Goal: Task Accomplishment & Management: Manage account settings

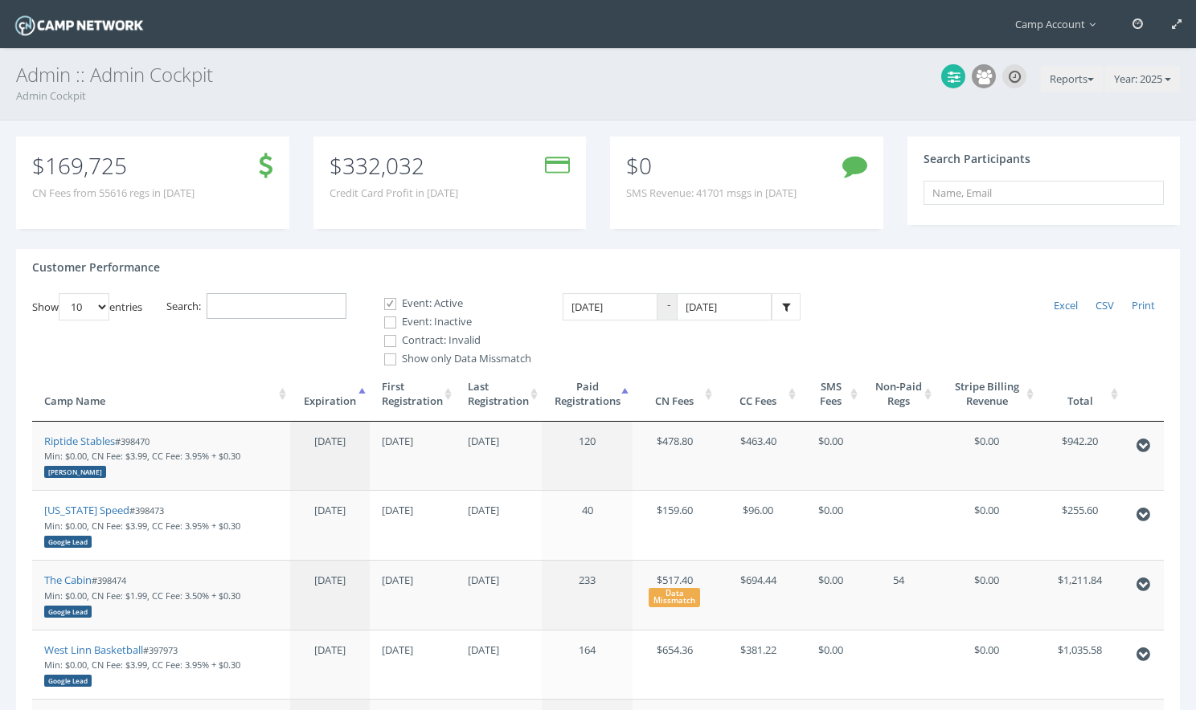
click at [302, 318] on input "Search:" at bounding box center [276, 306] width 140 height 27
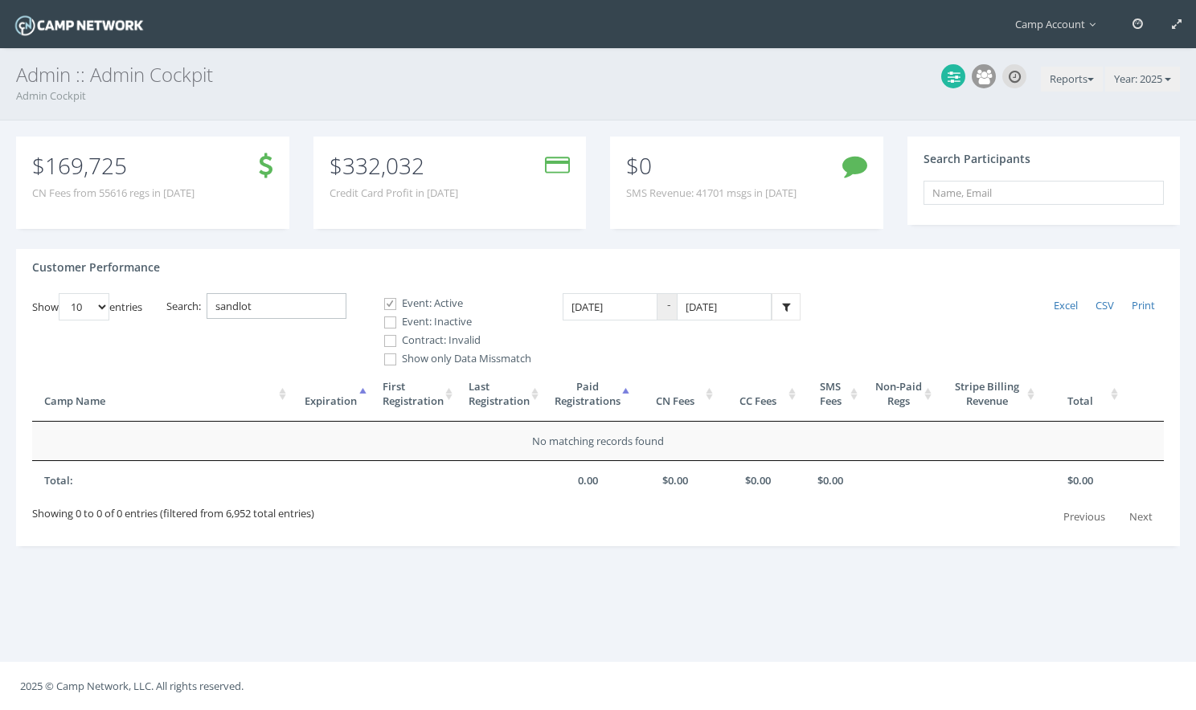
type input "sandlot"
click at [435, 327] on label "Event: Inactive" at bounding box center [450, 322] width 161 height 16
click at [389, 327] on input "Event: Inactive" at bounding box center [381, 322] width 15 height 15
checkbox input "true"
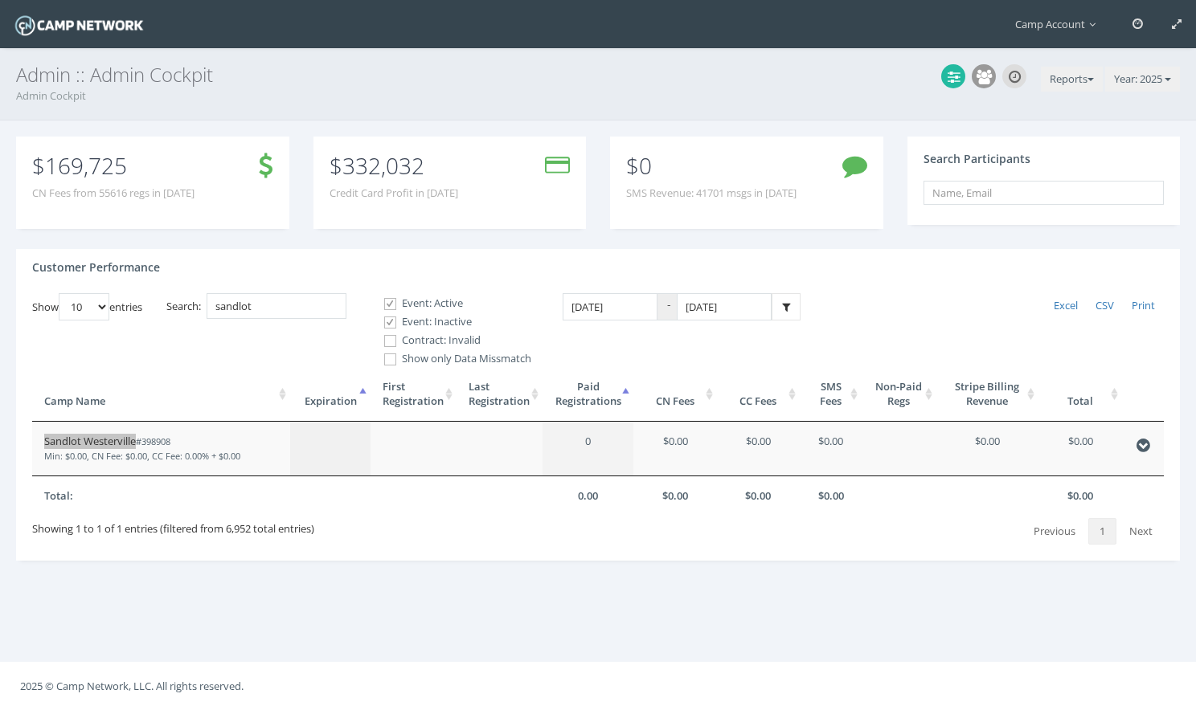
drag, startPoint x: 112, startPoint y: 442, endPoint x: 121, endPoint y: 72, distance: 369.7
click at [0, 0] on main "Camp Account My Profile My Events My Team" at bounding box center [598, 355] width 1196 height 710
drag, startPoint x: 276, startPoint y: 312, endPoint x: 131, endPoint y: 278, distance: 148.5
click at [131, 278] on div "Customer Performance Show 10 25 50 100 entries Excel CSV Print Search: sandlot …" at bounding box center [597, 405] width 1163 height 313
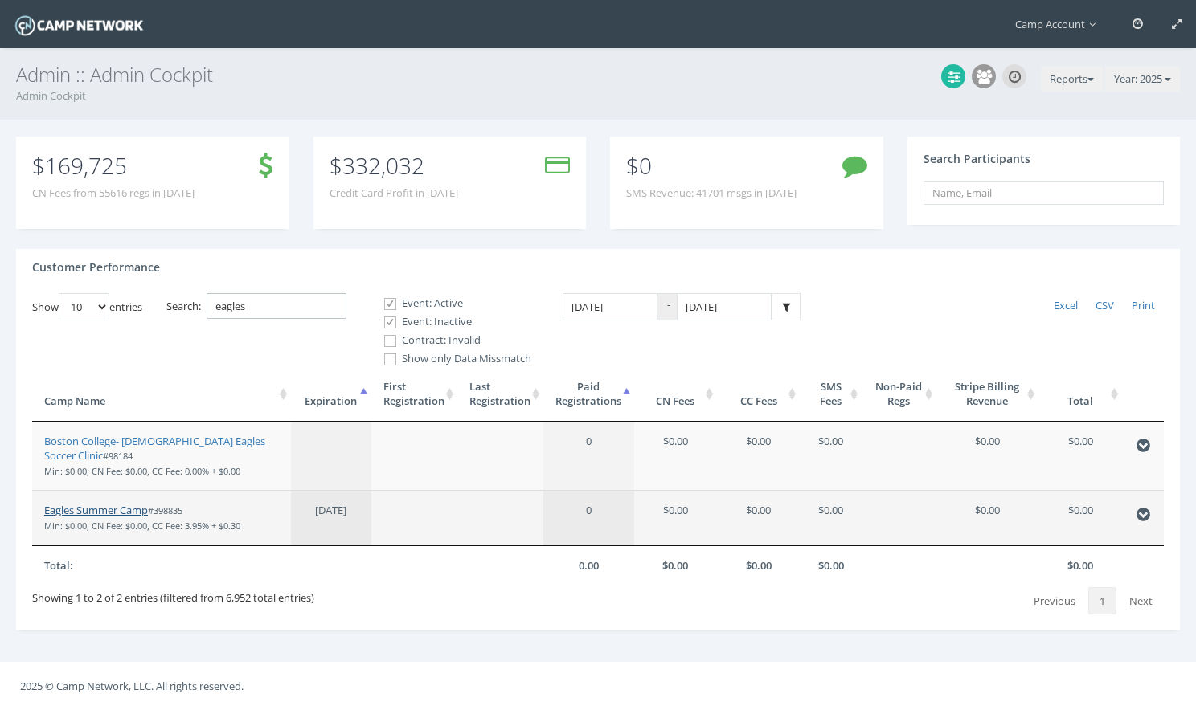
type input "eagles"
click at [110, 513] on link "Eagles Summer Camp" at bounding box center [96, 510] width 104 height 14
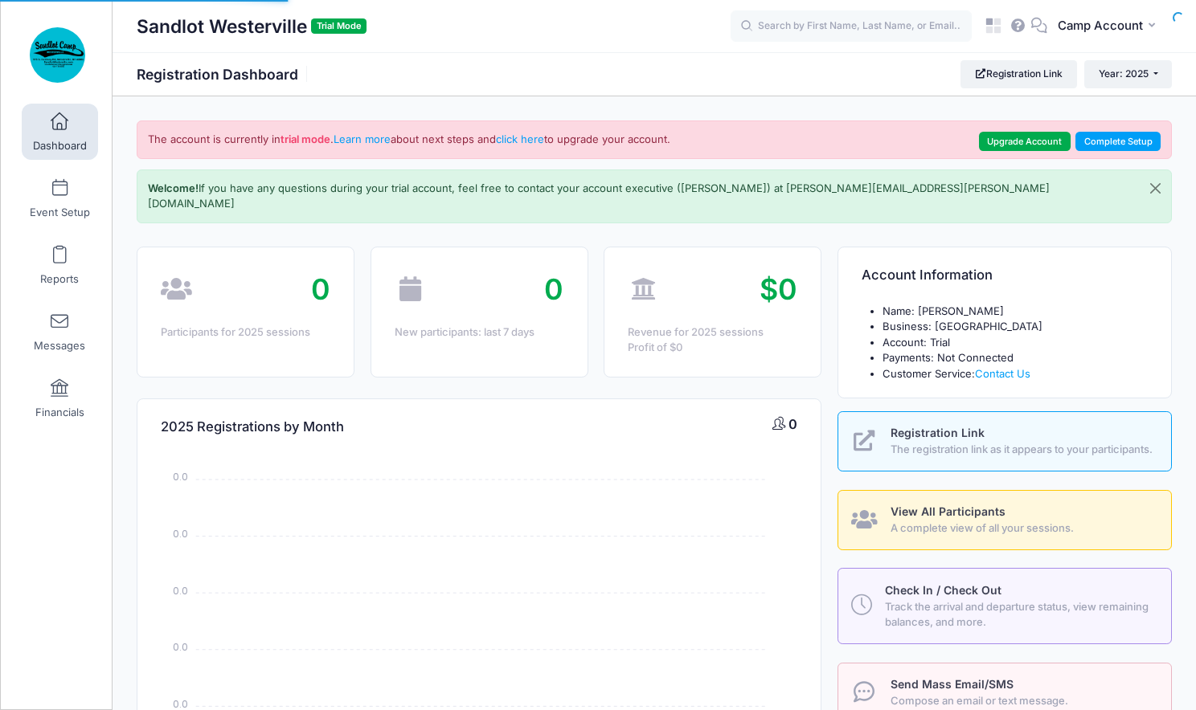
select select
click at [1098, 32] on span "Camp Account" at bounding box center [1099, 26] width 85 height 18
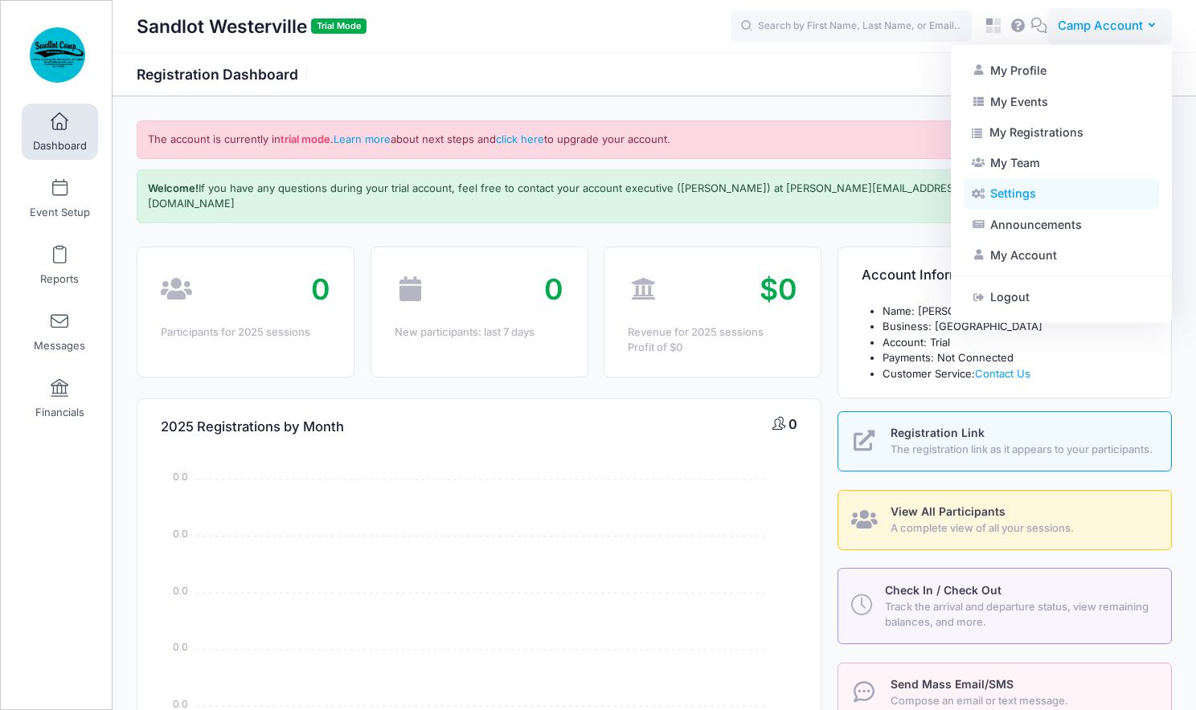
click at [1020, 198] on link "Settings" at bounding box center [1060, 193] width 195 height 31
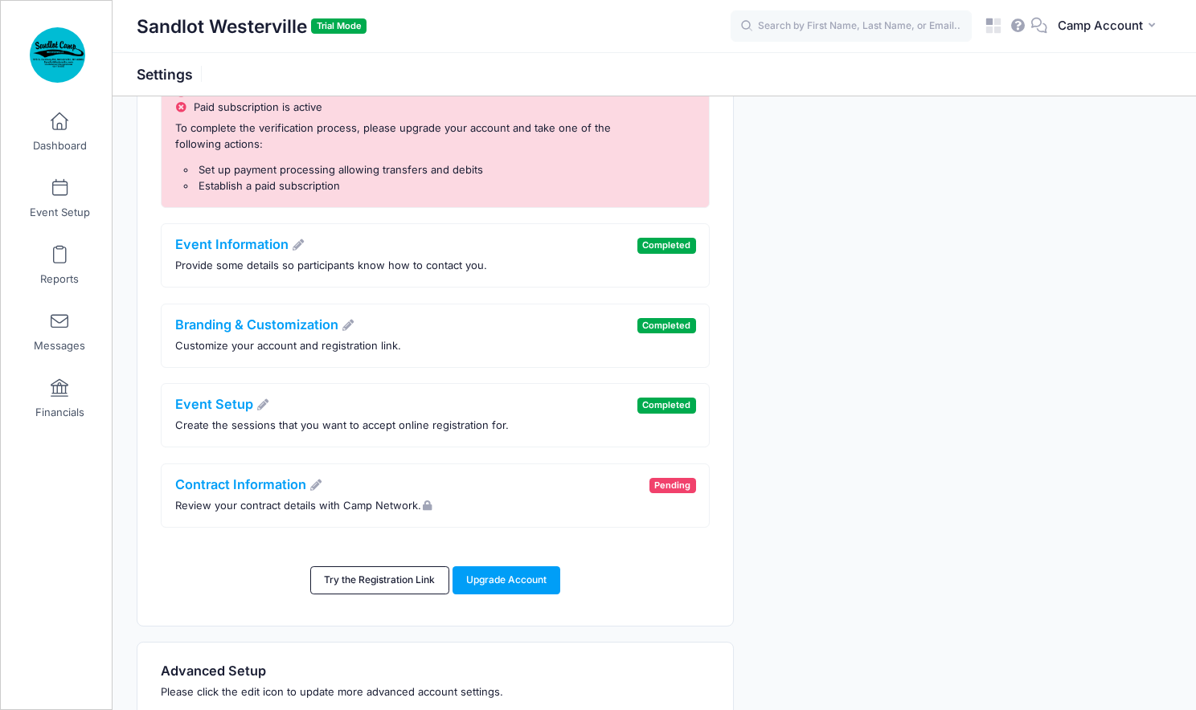
scroll to position [174, 0]
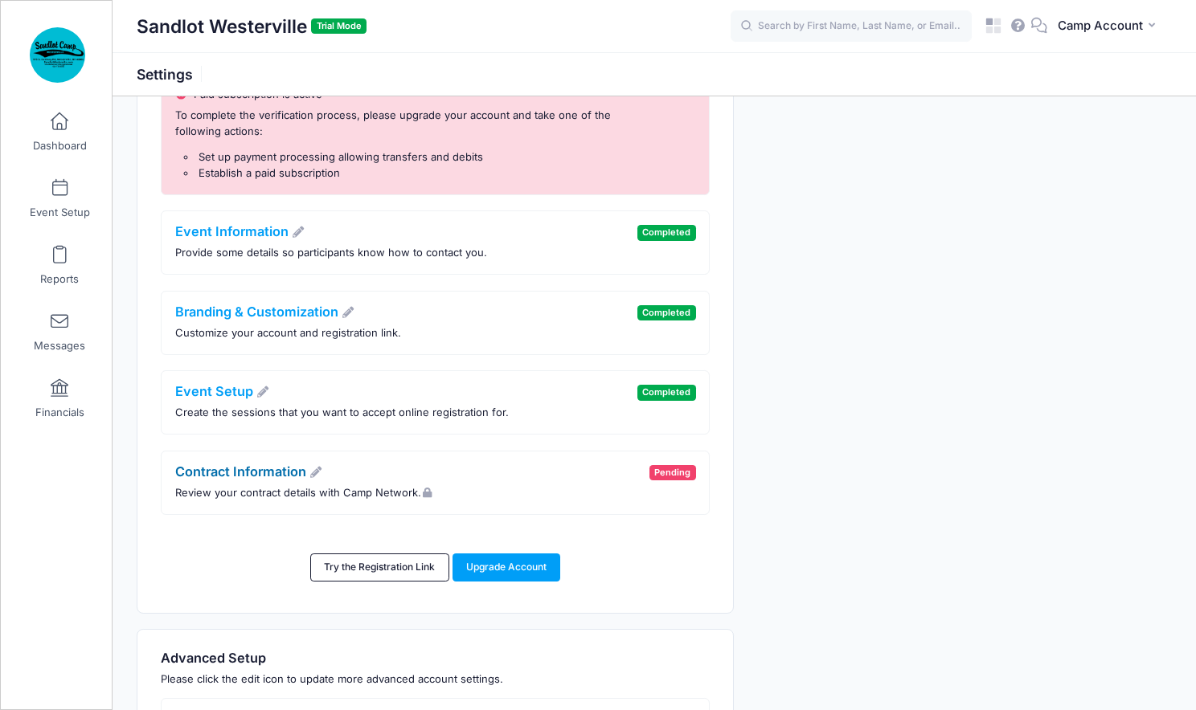
click at [263, 470] on link "Contract Information" at bounding box center [249, 472] width 148 height 16
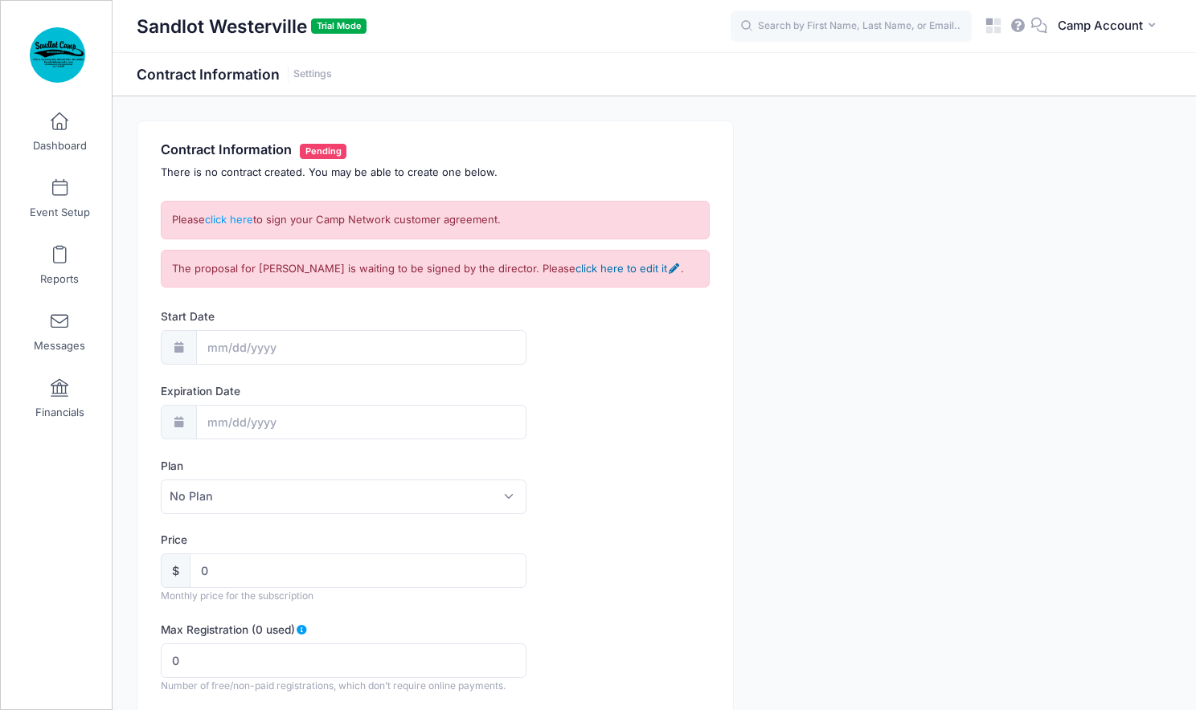
click at [611, 267] on link "click here to edit it" at bounding box center [627, 268] width 104 height 13
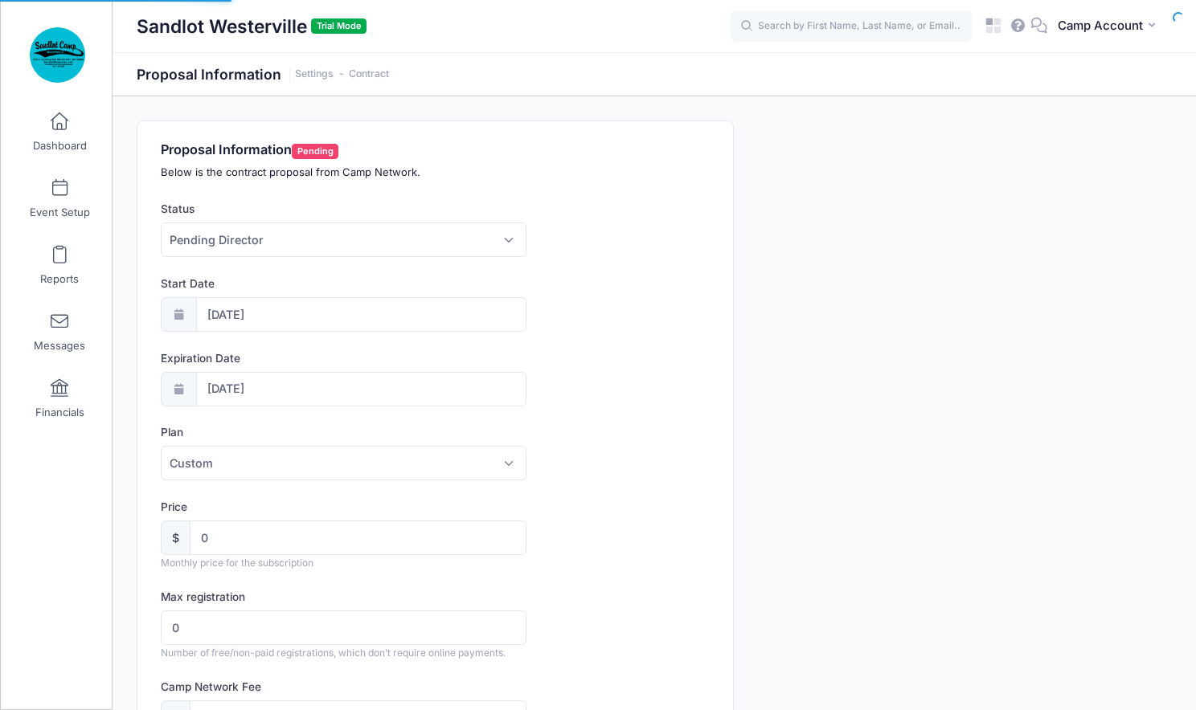
select select "0"
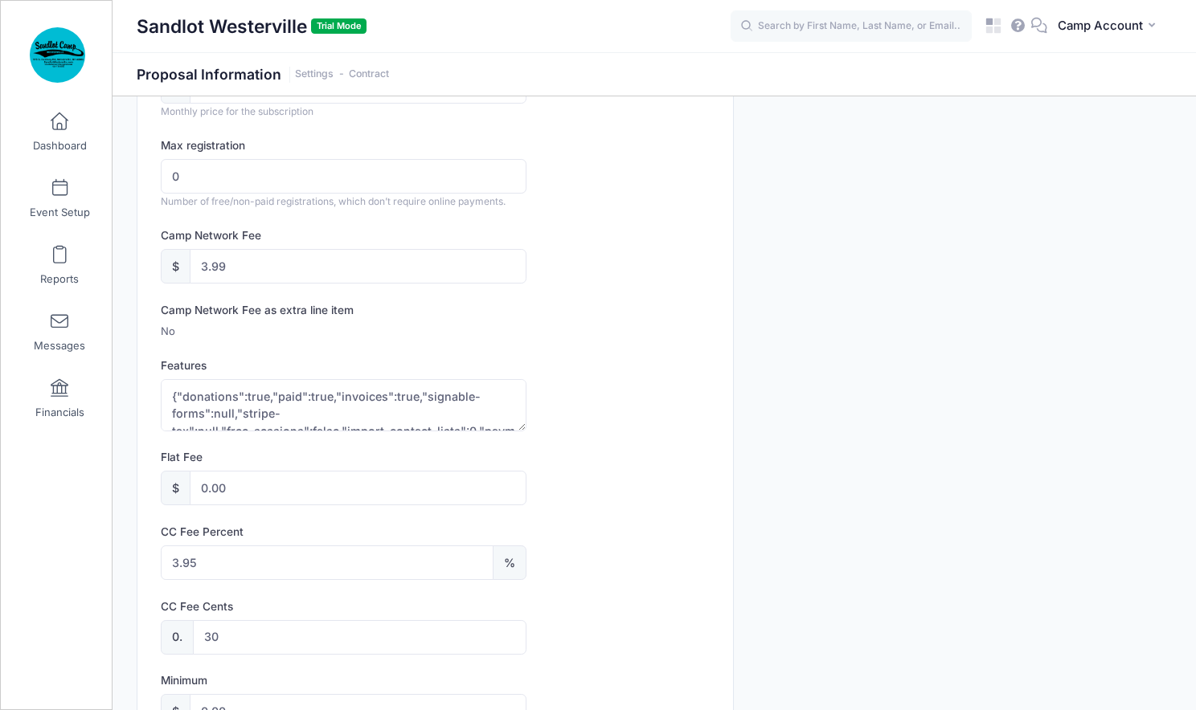
scroll to position [480, 0]
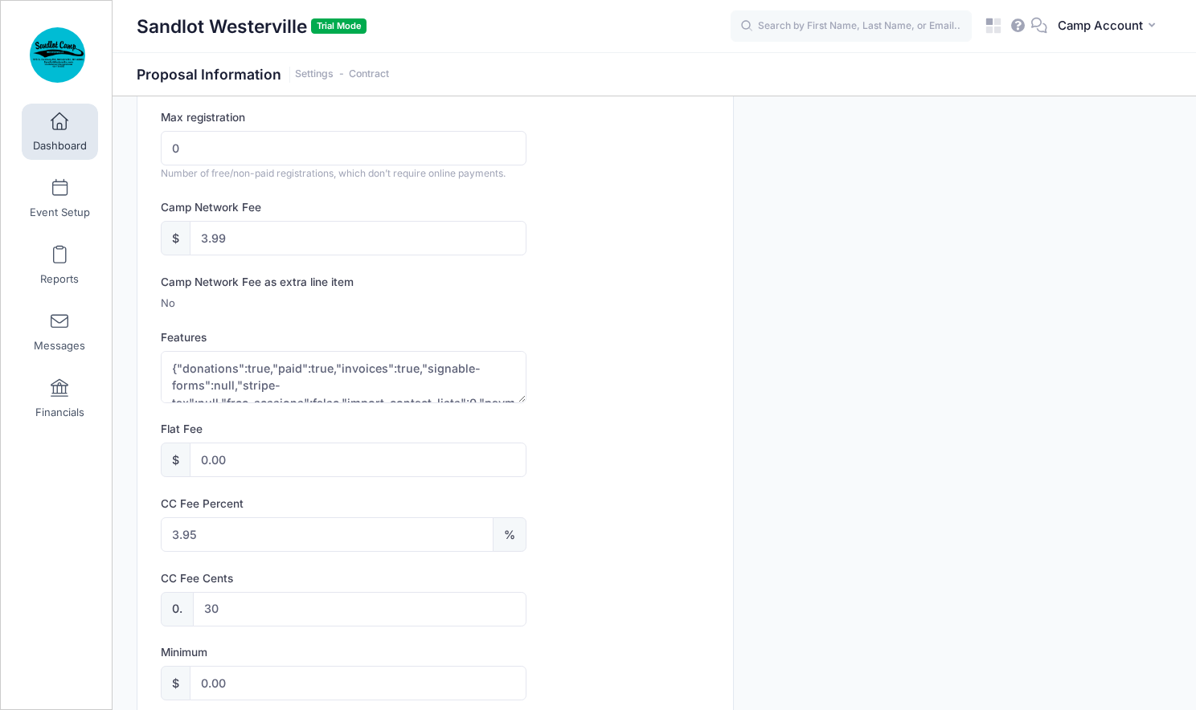
click at [58, 141] on span "Dashboard" at bounding box center [60, 146] width 54 height 14
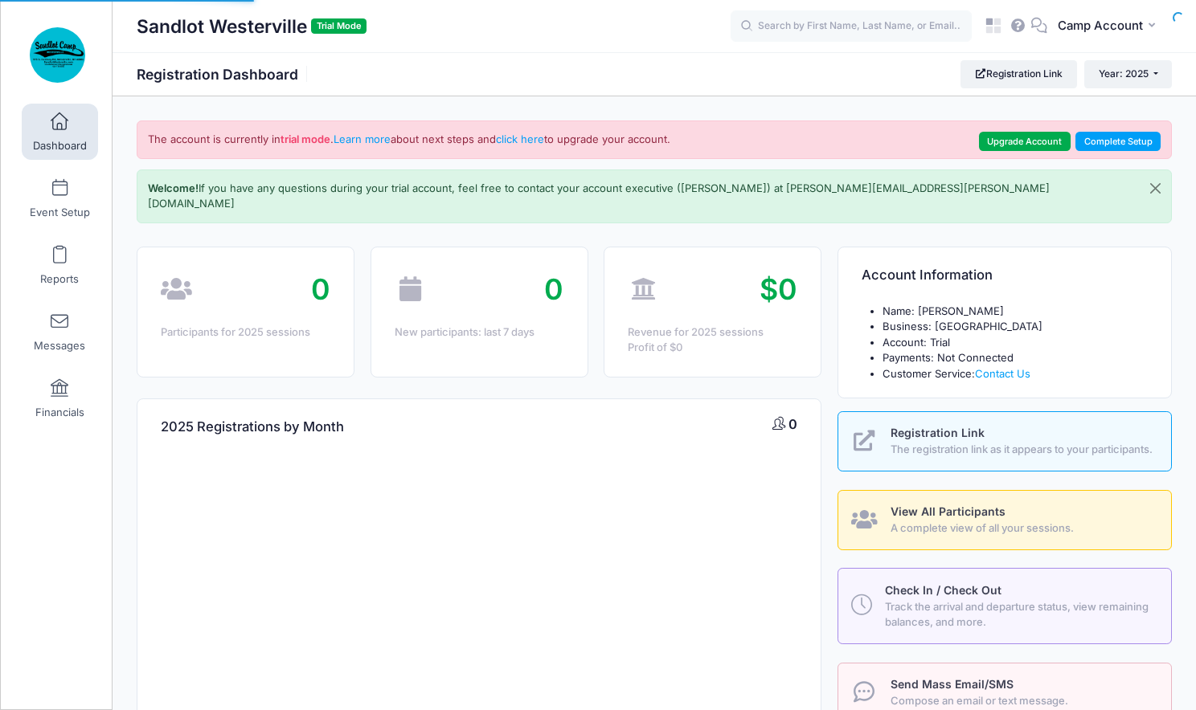
select select
click at [1014, 140] on link "Upgrade Account" at bounding box center [1025, 141] width 92 height 19
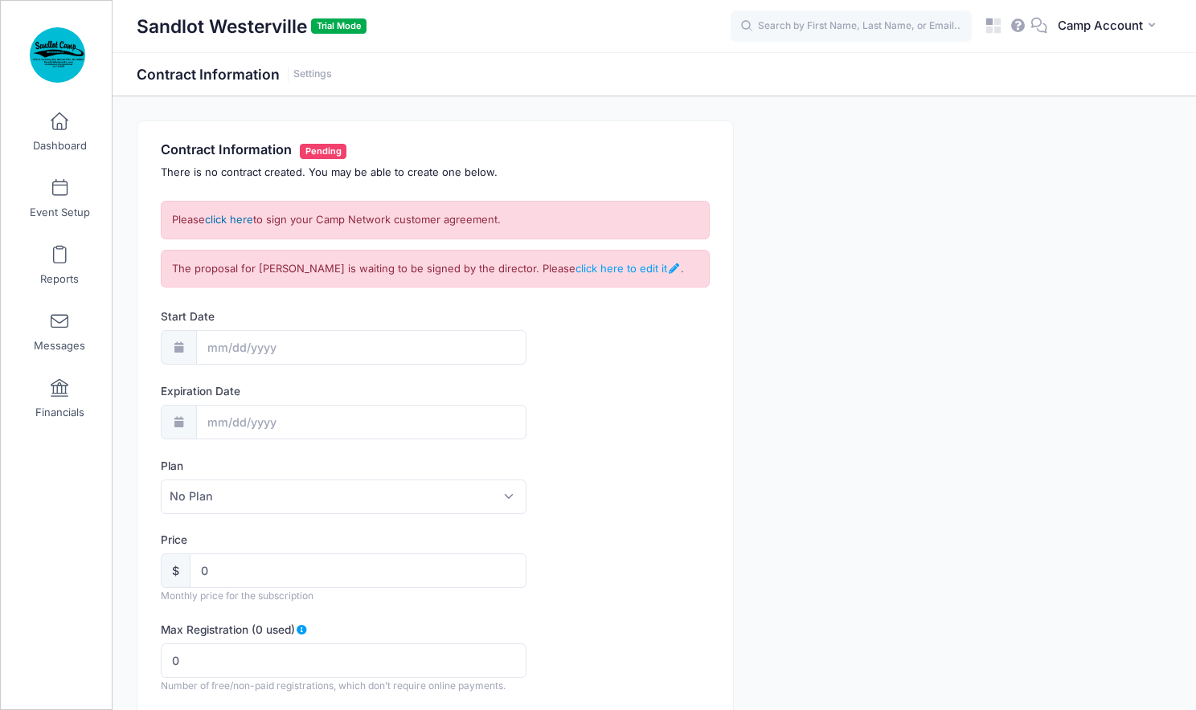
click at [249, 223] on link "click here" at bounding box center [229, 219] width 48 height 13
click at [652, 264] on link "click here to edit it" at bounding box center [627, 268] width 104 height 13
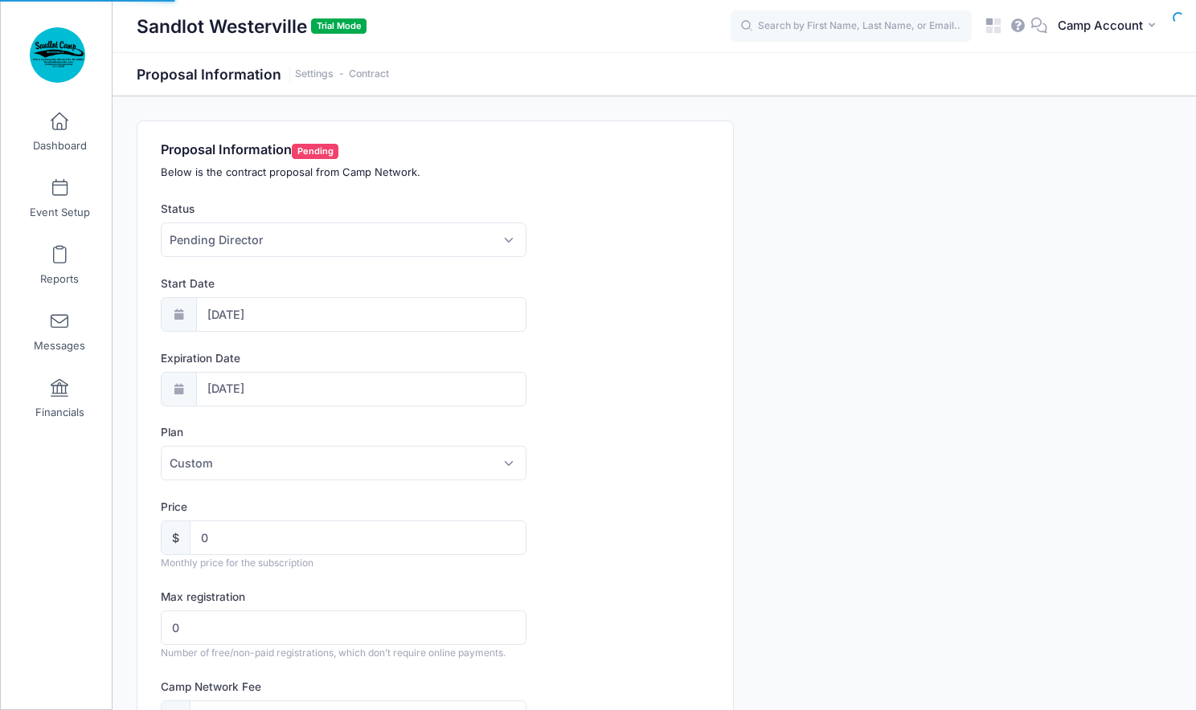
select select "0"
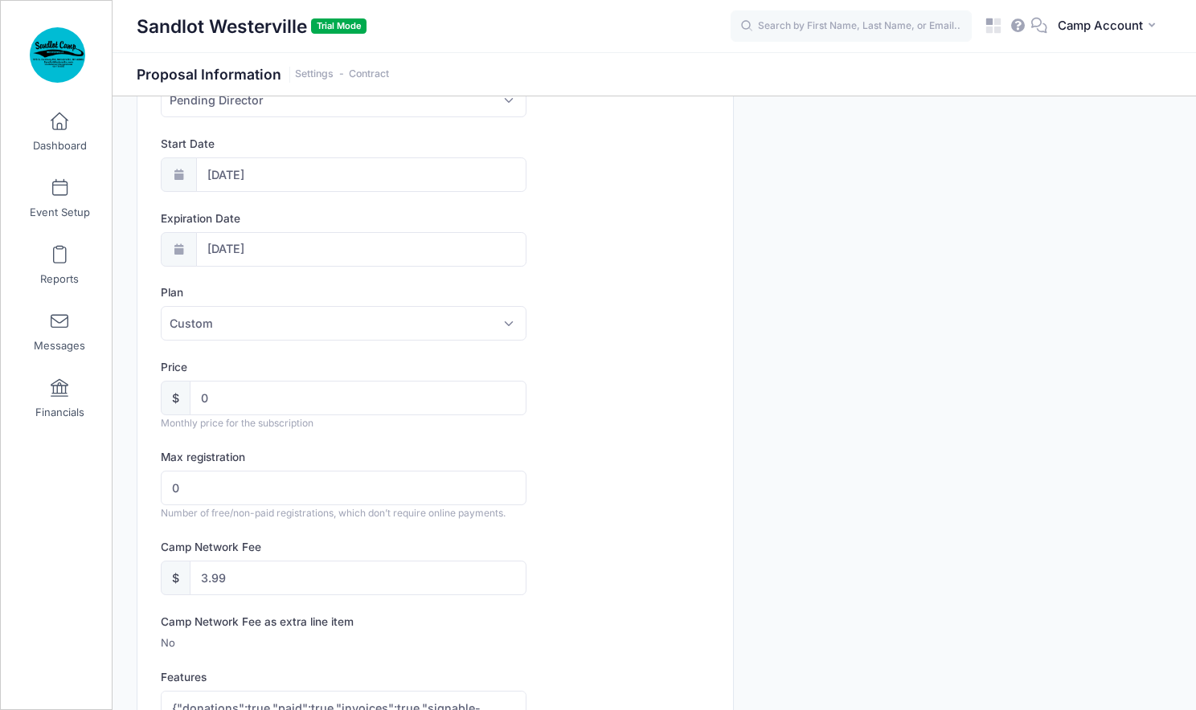
scroll to position [184, 0]
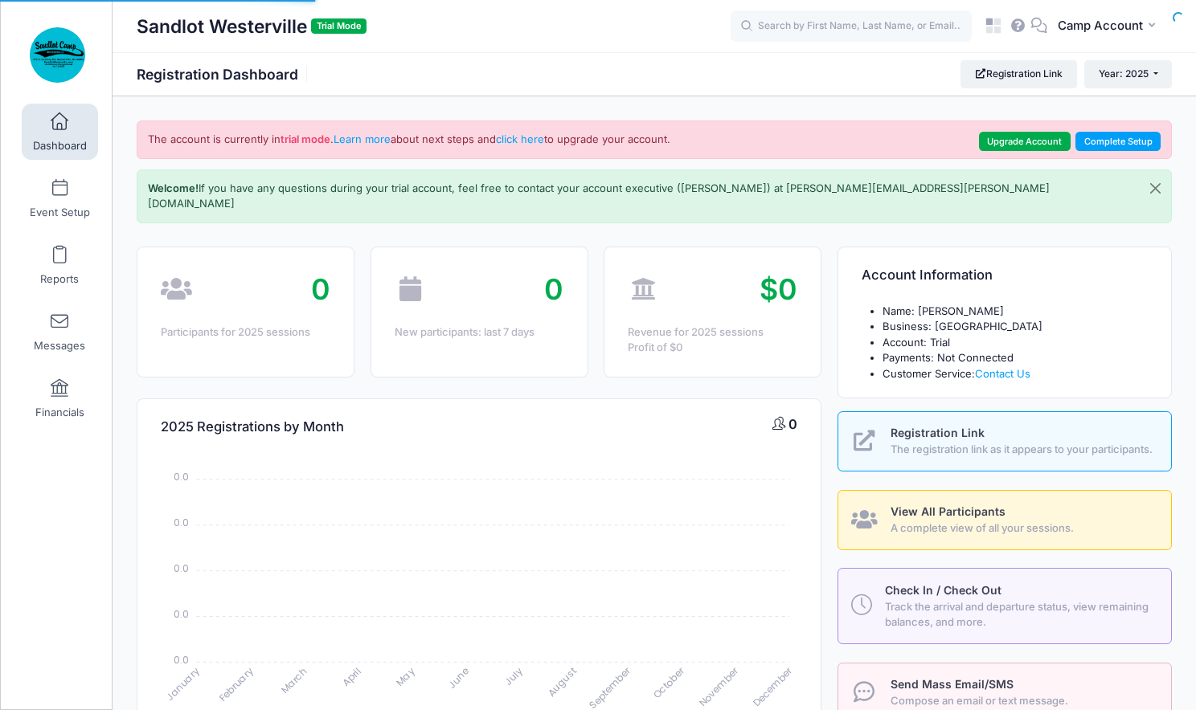
select select
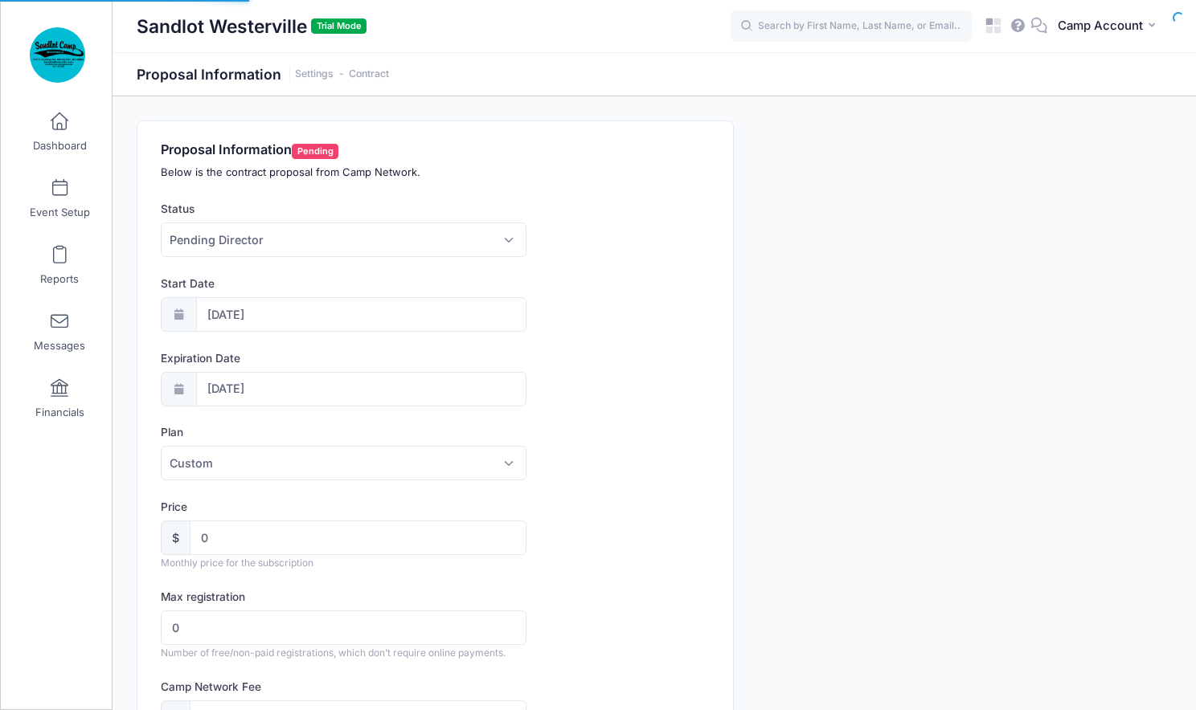
select select "0"
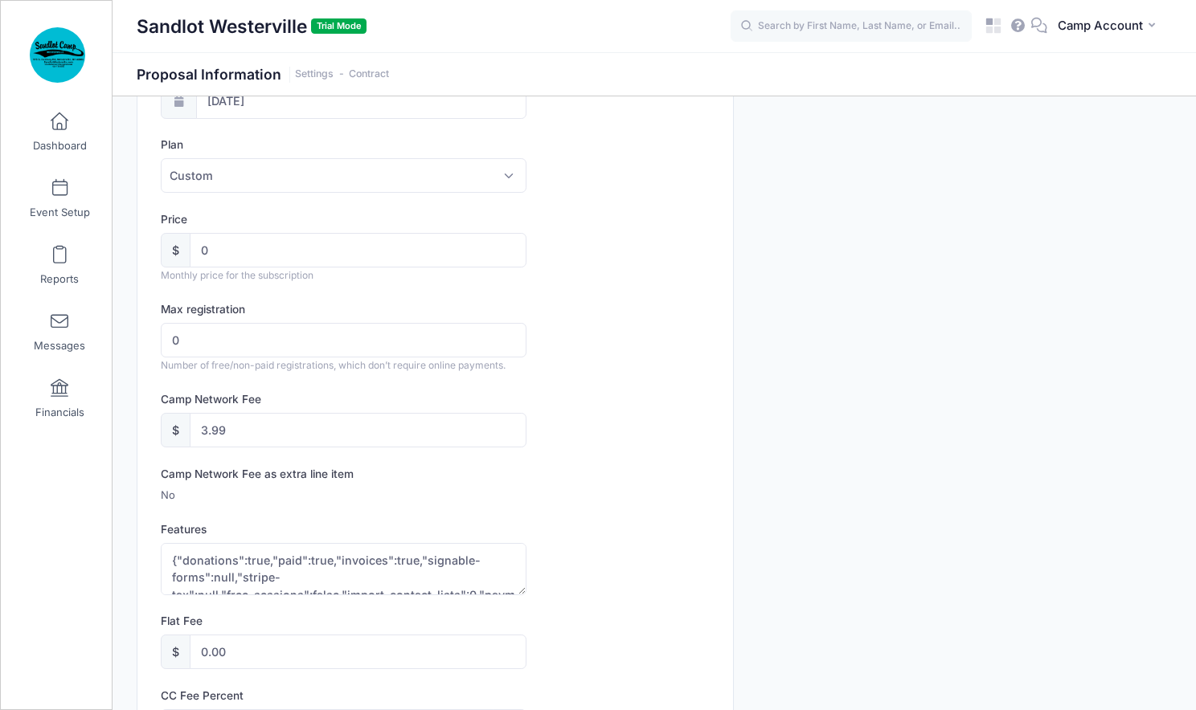
scroll to position [251, 0]
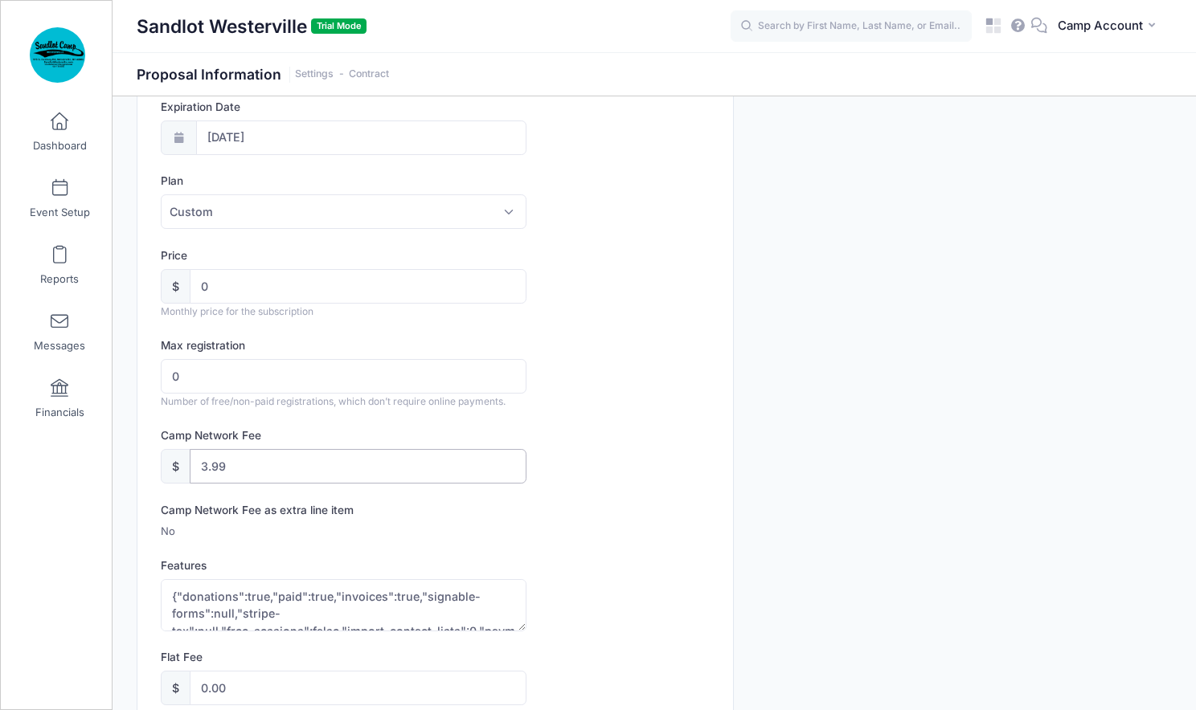
drag, startPoint x: 246, startPoint y: 471, endPoint x: 138, endPoint y: 443, distance: 111.3
click at [139, 443] on div "Proposal Information Pending Below is the contract proposal from Camp Network. …" at bounding box center [434, 672] width 595 height 1604
click at [329, 212] on span "Custom" at bounding box center [344, 211] width 366 height 35
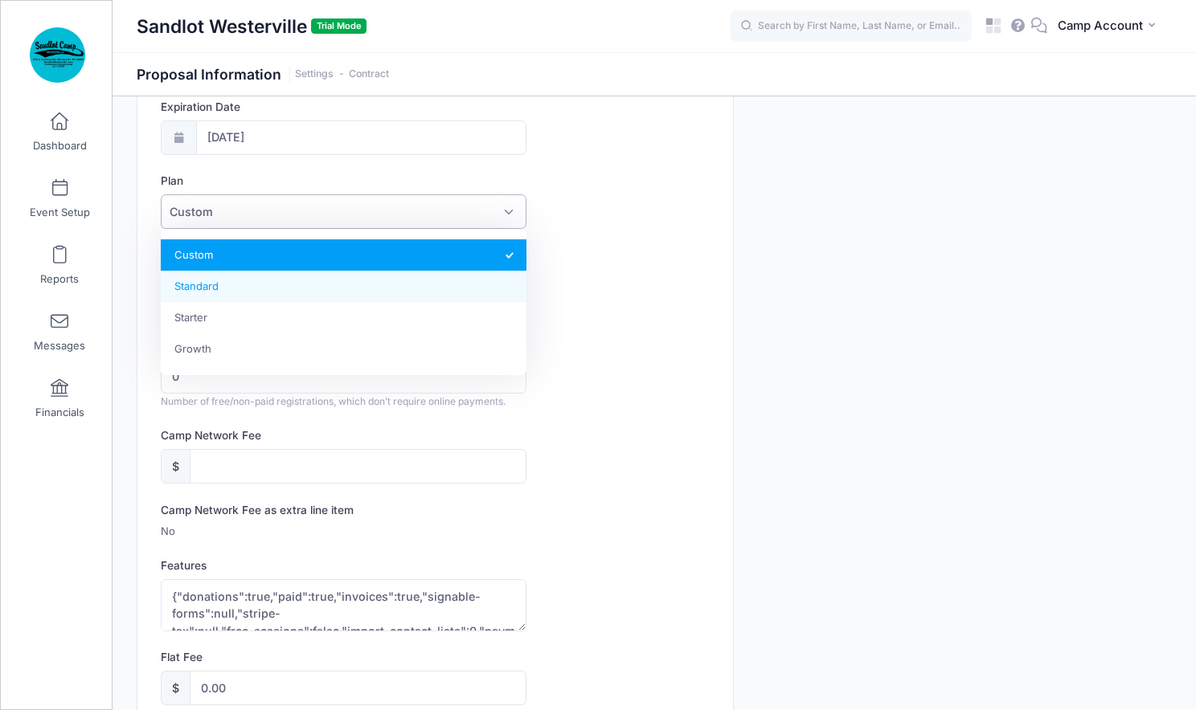
select select "5"
type input "50"
type input "0.00"
type textarea "{"paid":true,"email":true,"sms":true,"invoices":true,"donations":true,"signable…"
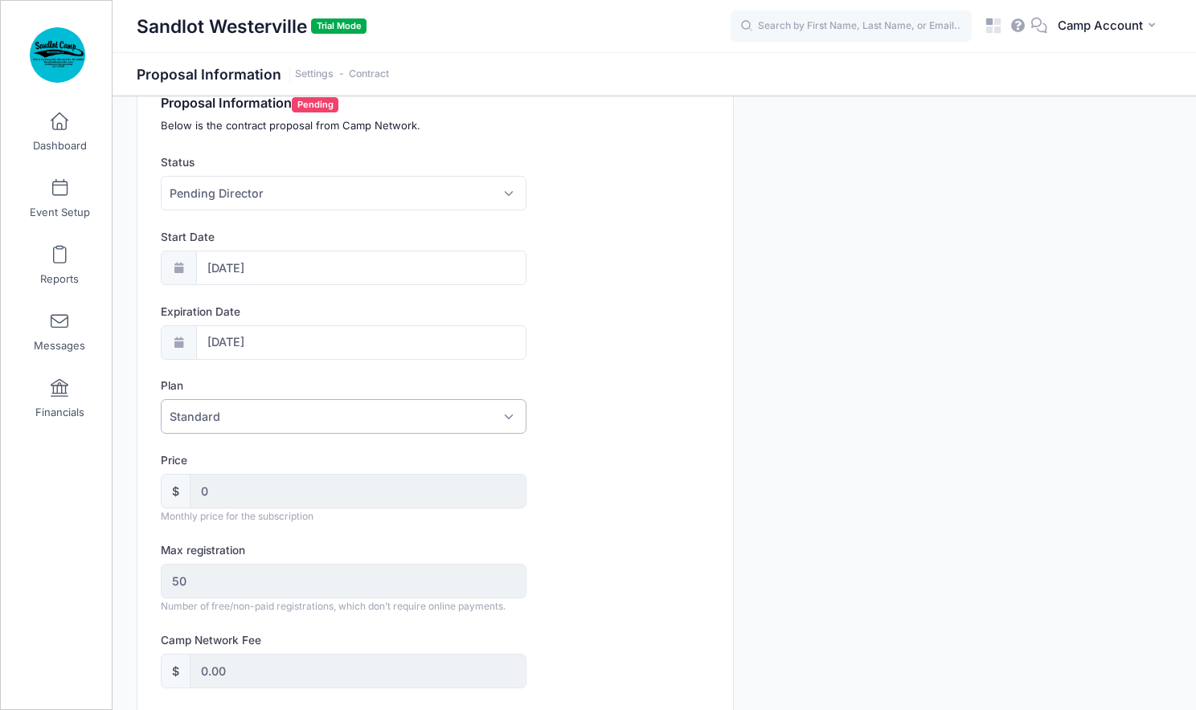
scroll to position [0, 0]
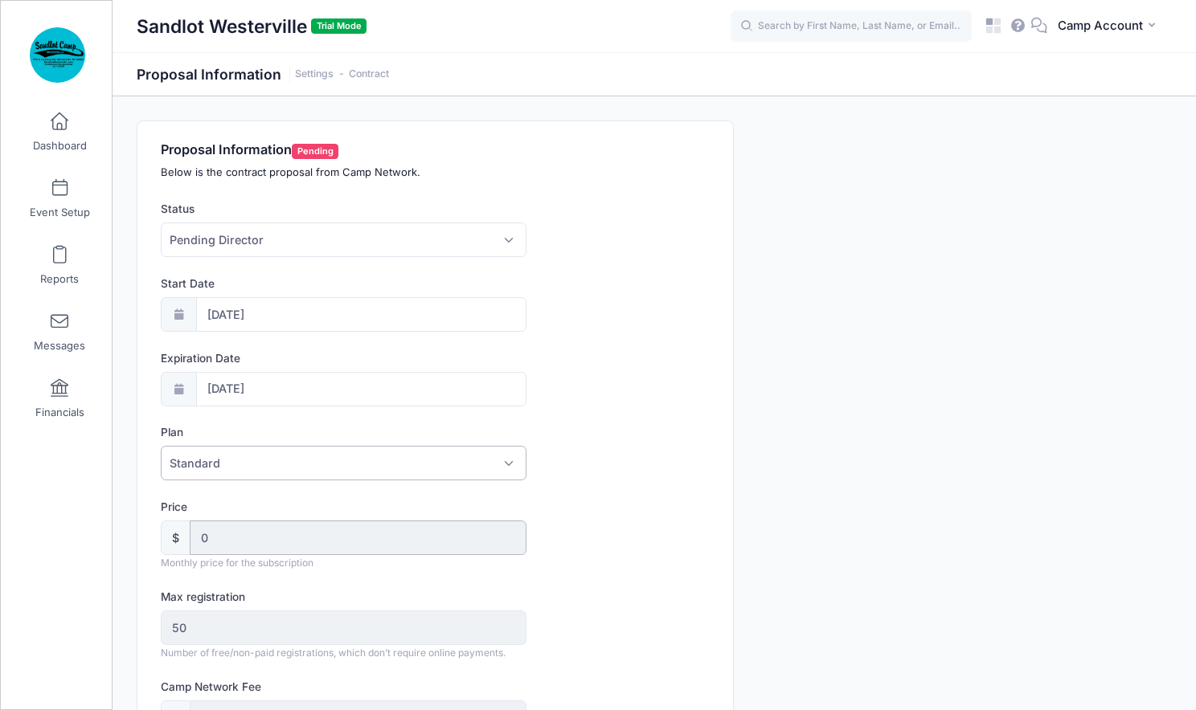
click at [212, 540] on input "0" at bounding box center [358, 538] width 337 height 35
drag, startPoint x: 202, startPoint y: 537, endPoint x: 215, endPoint y: 537, distance: 13.7
click at [215, 537] on input "0" at bounding box center [358, 538] width 337 height 35
click at [595, 455] on div "Plan Custom Standard Starter Growth Standard" at bounding box center [435, 452] width 549 height 56
click at [74, 133] on link "Dashboard" at bounding box center [60, 132] width 76 height 56
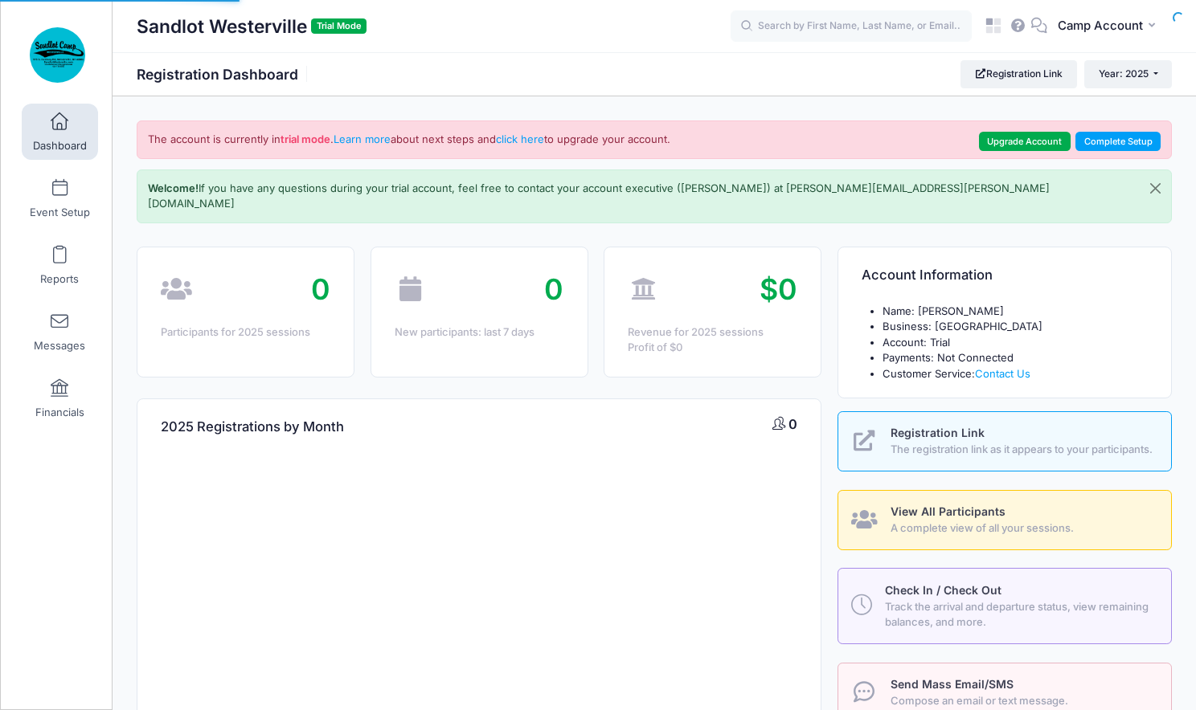
select select
click at [1049, 133] on link "Upgrade Account" at bounding box center [1025, 141] width 92 height 19
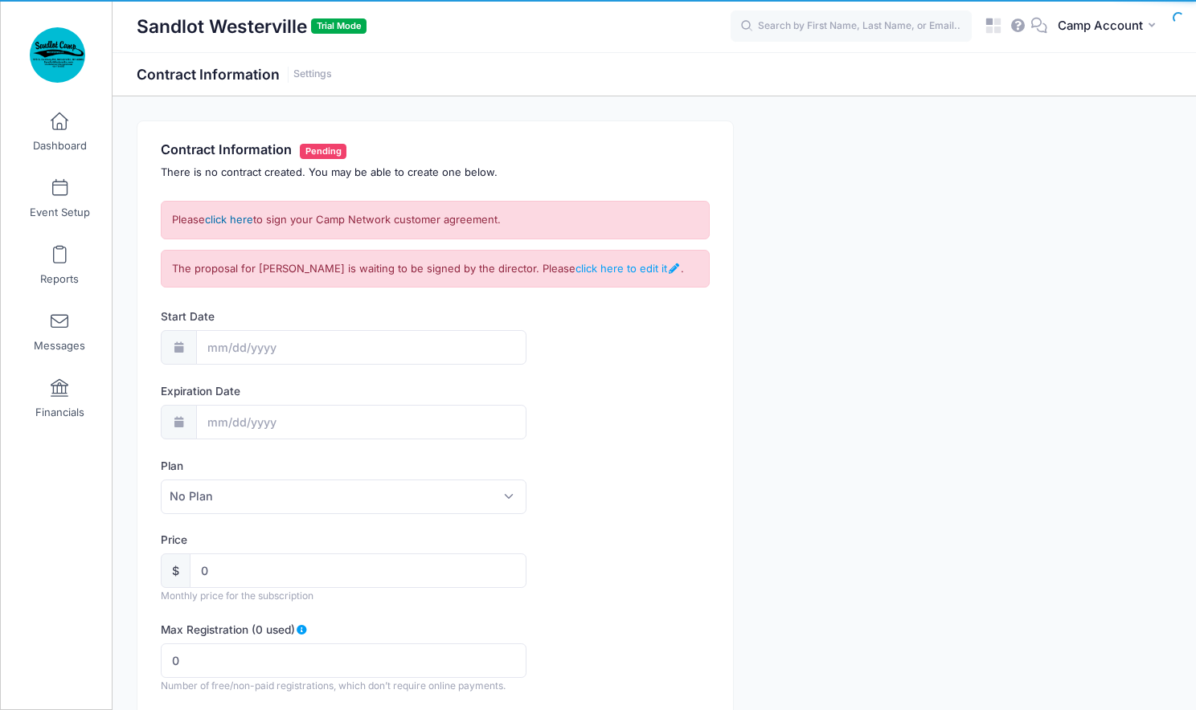
click at [233, 218] on link "click here" at bounding box center [229, 219] width 48 height 13
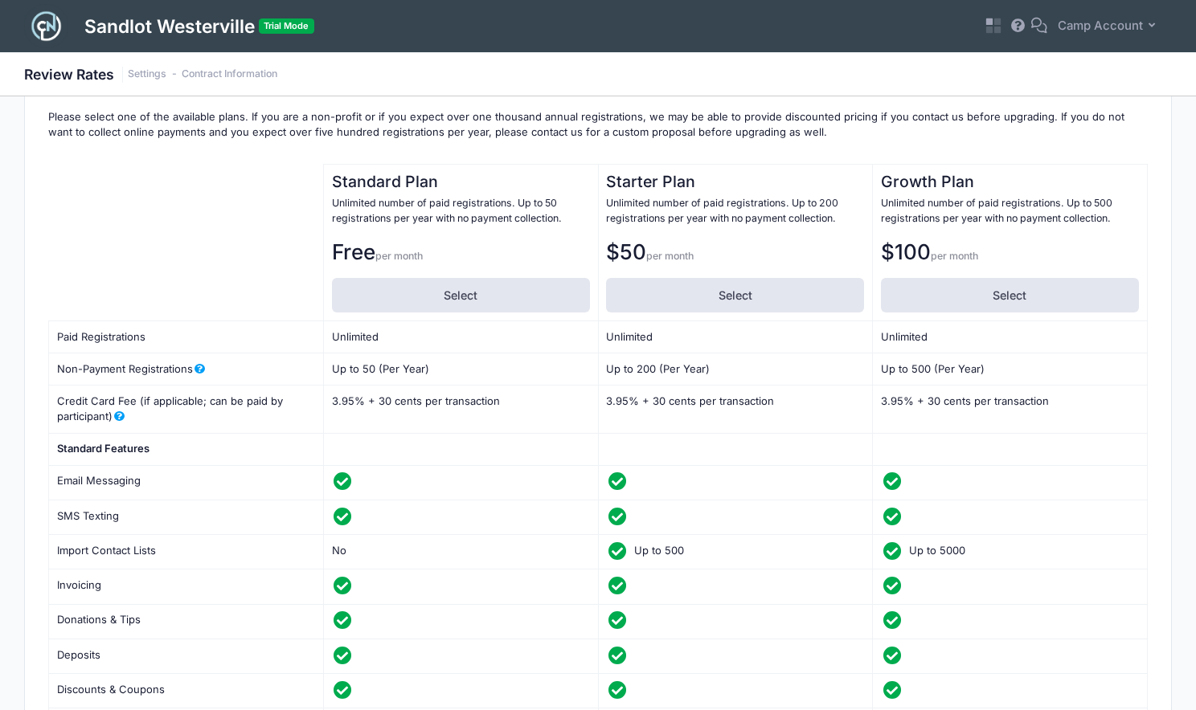
scroll to position [157, 0]
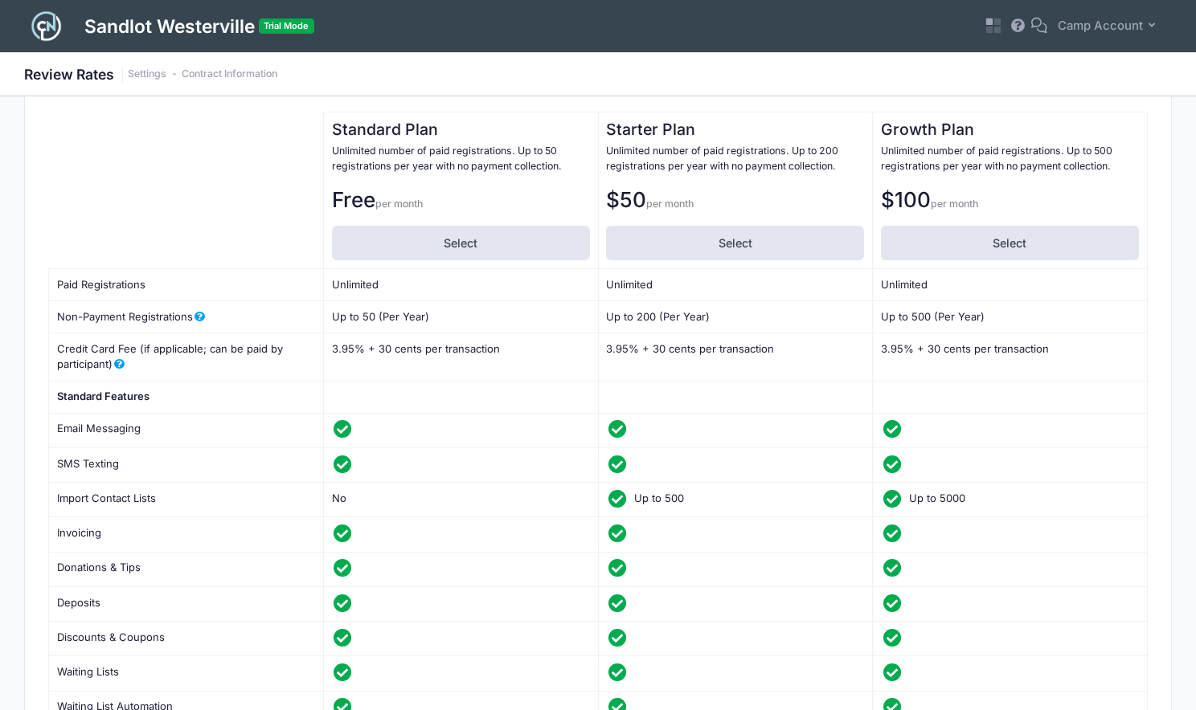
click at [396, 374] on td "3.95% + 30 cents per transaction 3.95 30" at bounding box center [460, 357] width 275 height 48
click at [370, 372] on td "3.95% + 30 cents per transaction 3.95 30" at bounding box center [460, 357] width 275 height 48
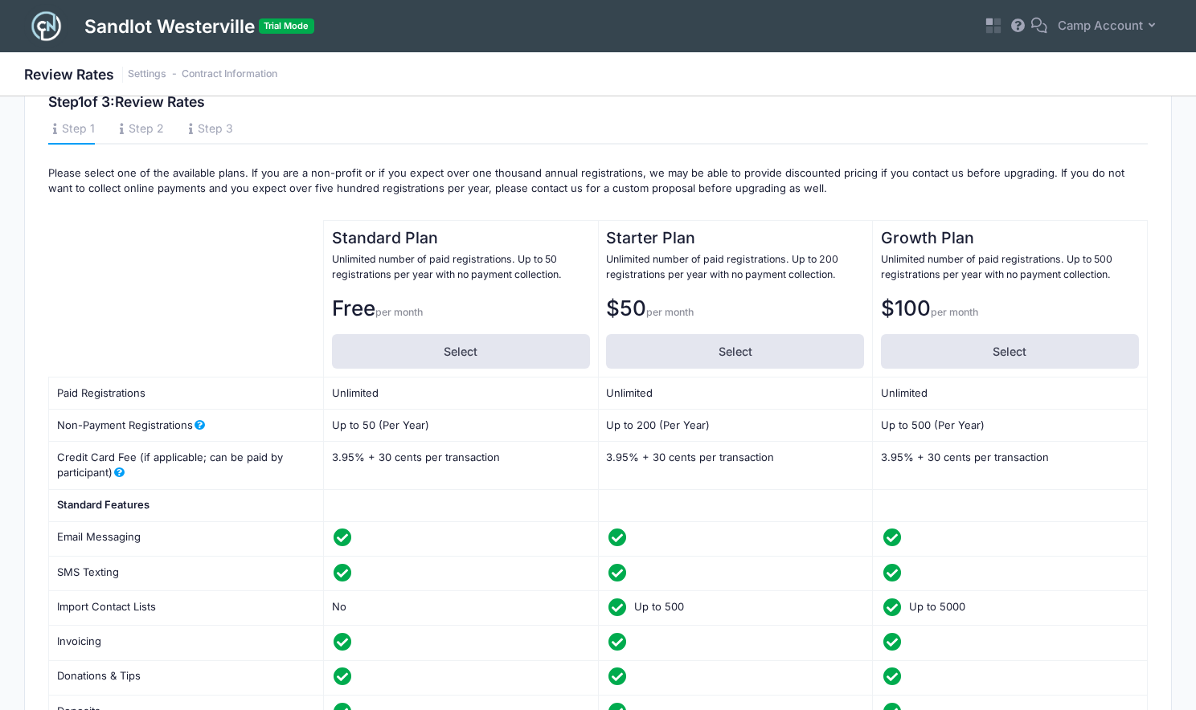
scroll to position [0, 0]
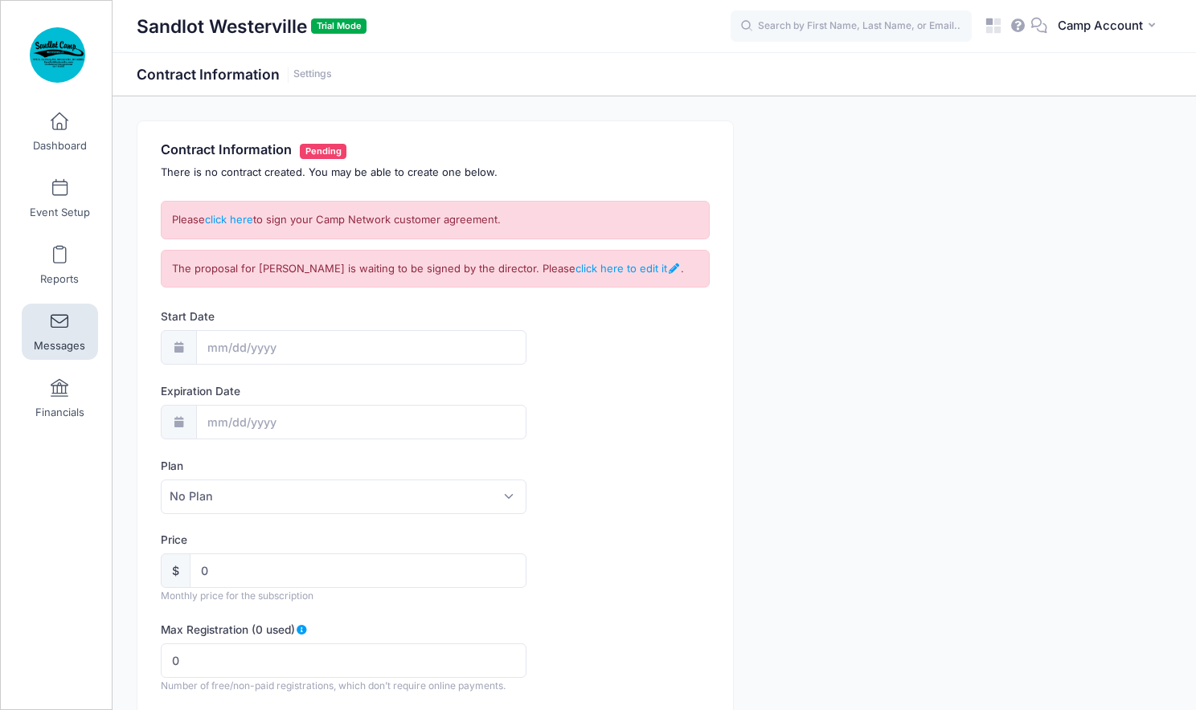
click at [58, 313] on link "Messages" at bounding box center [60, 332] width 76 height 56
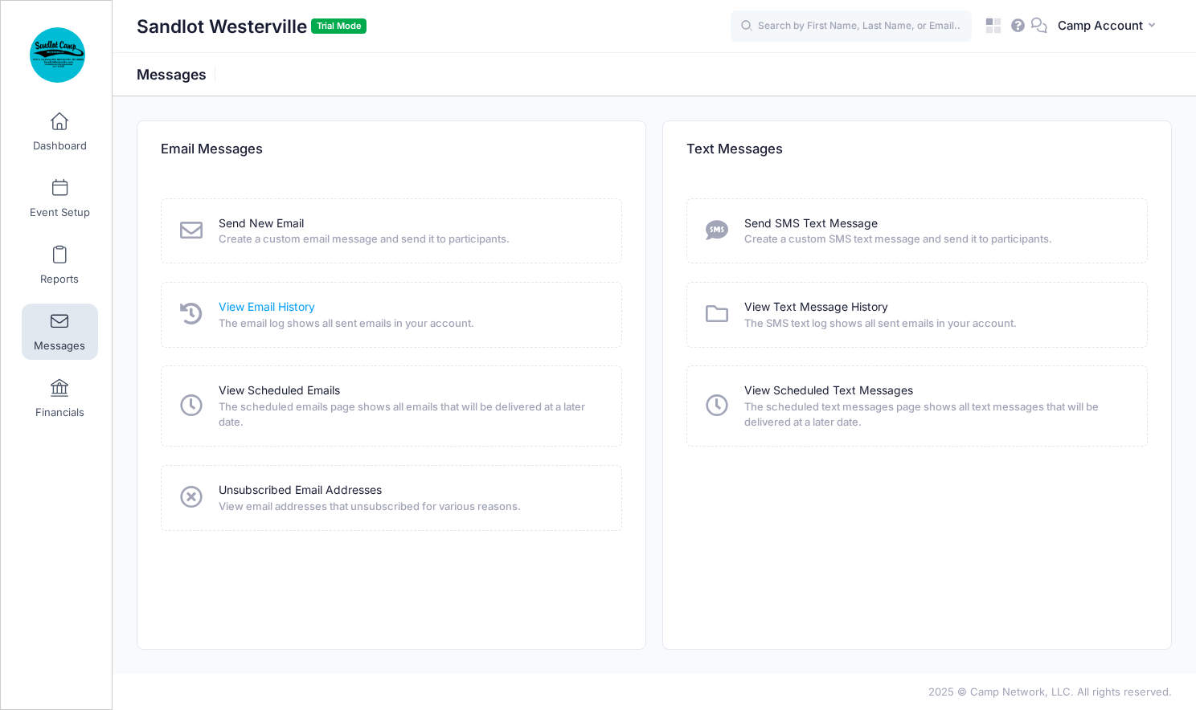
click at [250, 302] on link "View Email History" at bounding box center [267, 307] width 96 height 17
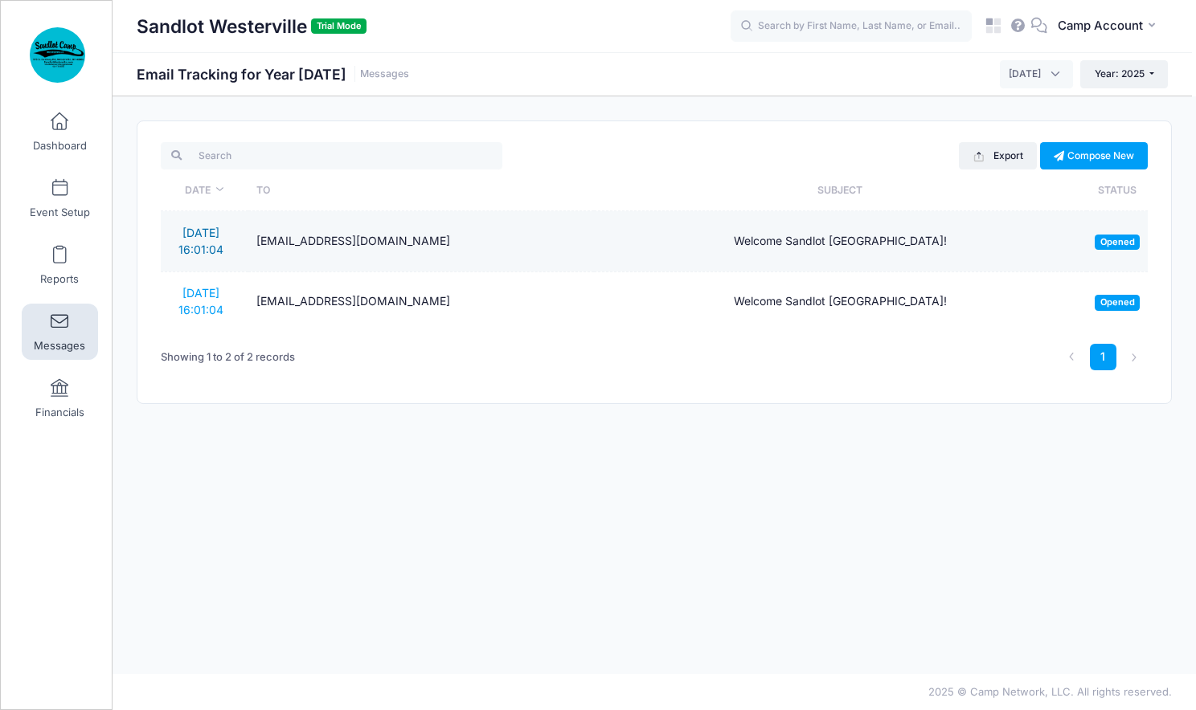
click at [197, 235] on link "10/4/2025 16:01:04" at bounding box center [200, 241] width 45 height 31
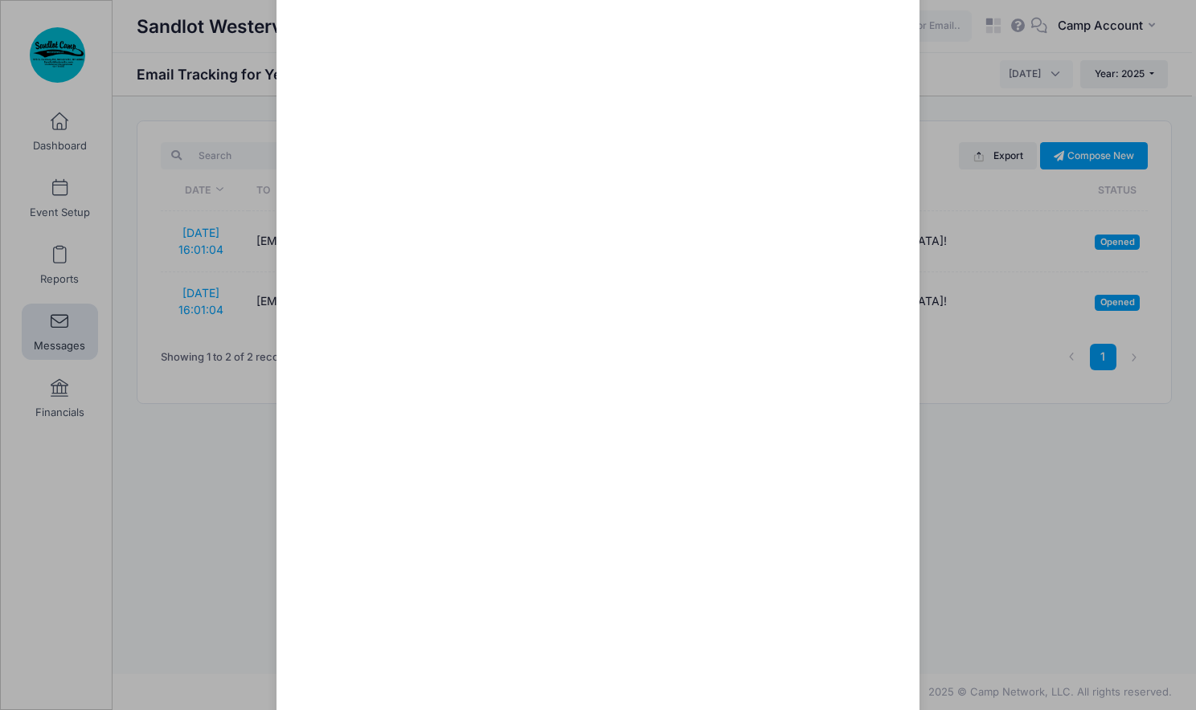
scroll to position [196, 0]
click at [219, 305] on div "Welcome Sandlot Westerville! Sent: 10/4/2025 16:01:04 Opened on 10/4/2025 16:05…" at bounding box center [598, 355] width 1196 height 710
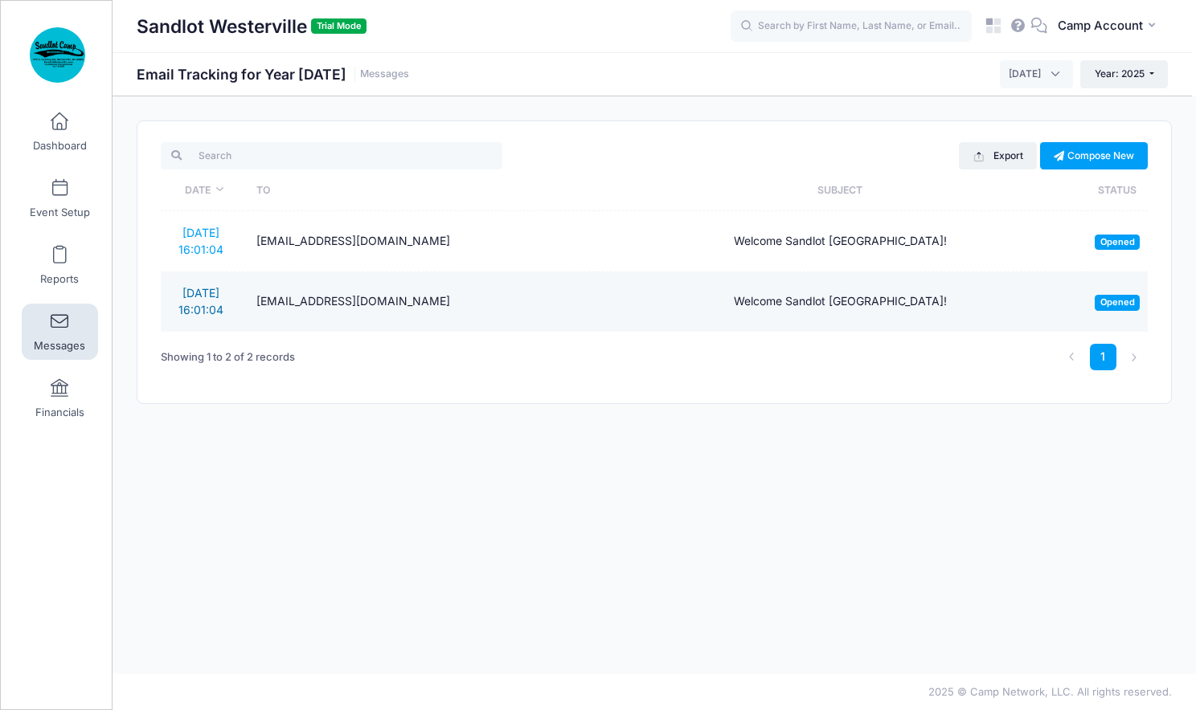
click at [197, 293] on link "10/4/2025 16:01:04" at bounding box center [200, 301] width 45 height 31
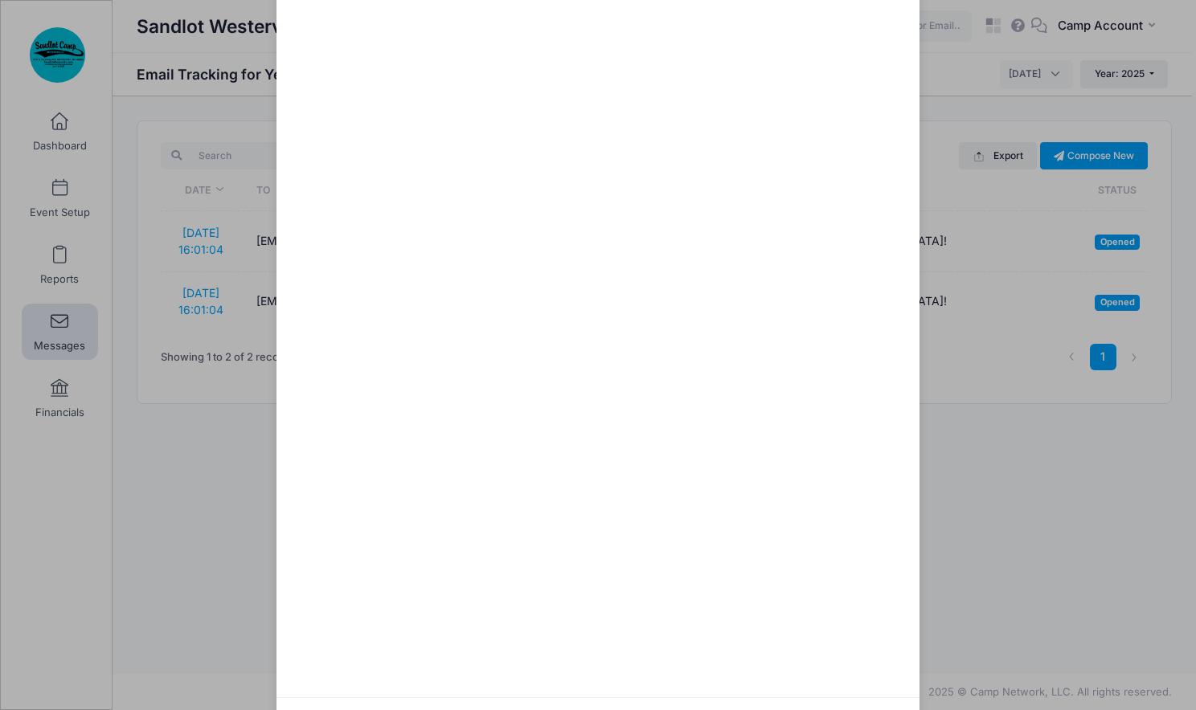
scroll to position [384, 0]
click at [161, 394] on div "Welcome Sandlot Westerville! Sent: 10/4/2025 16:01:04 Opened on 10/4/2025 19:27…" at bounding box center [598, 355] width 1196 height 710
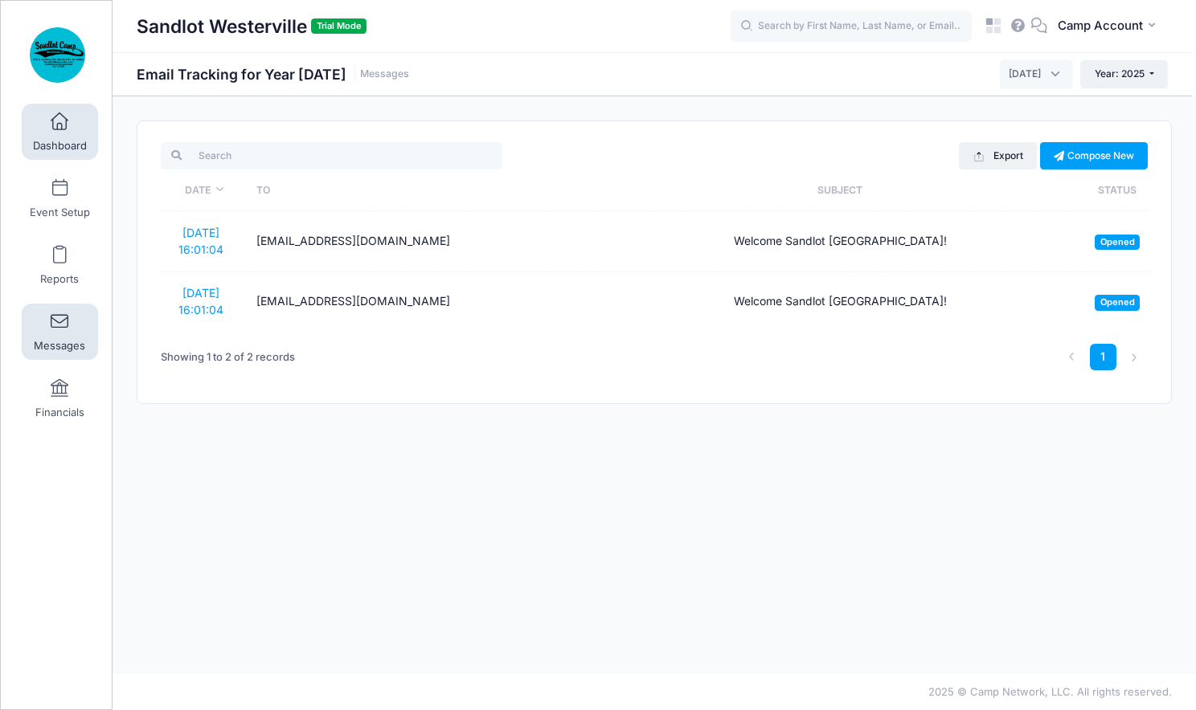
click at [63, 131] on link "Dashboard" at bounding box center [60, 132] width 76 height 56
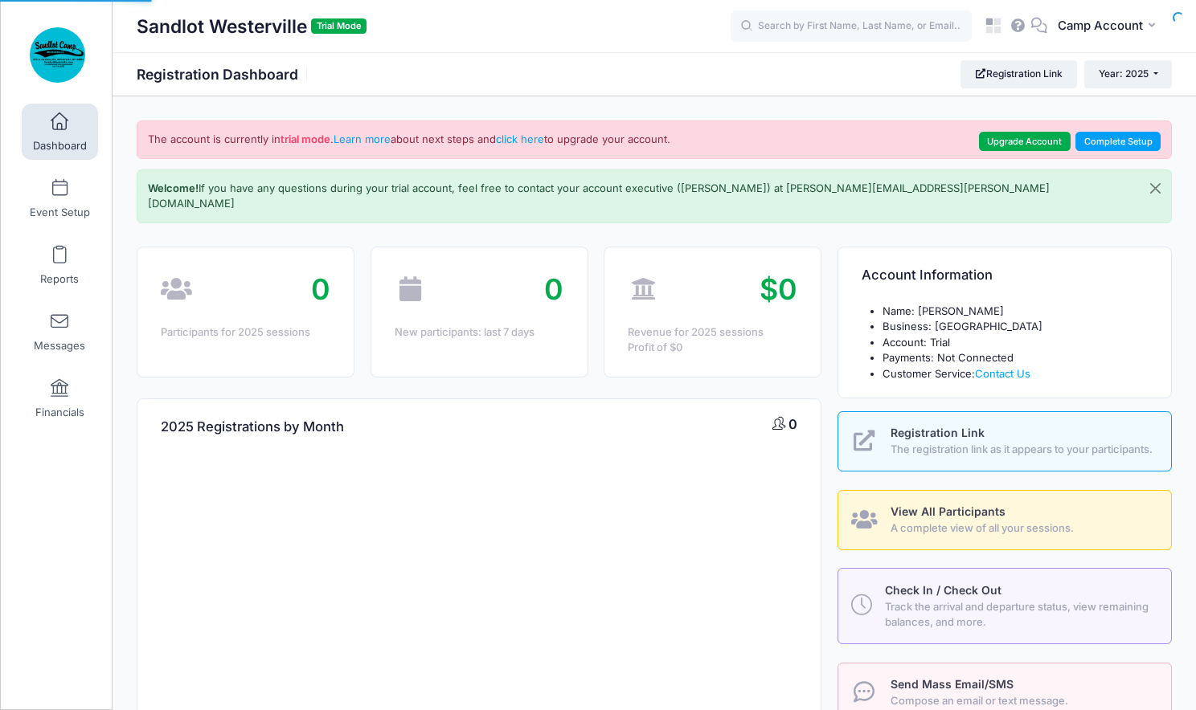
select select
click at [1155, 190] on button "Close" at bounding box center [1154, 188] width 31 height 37
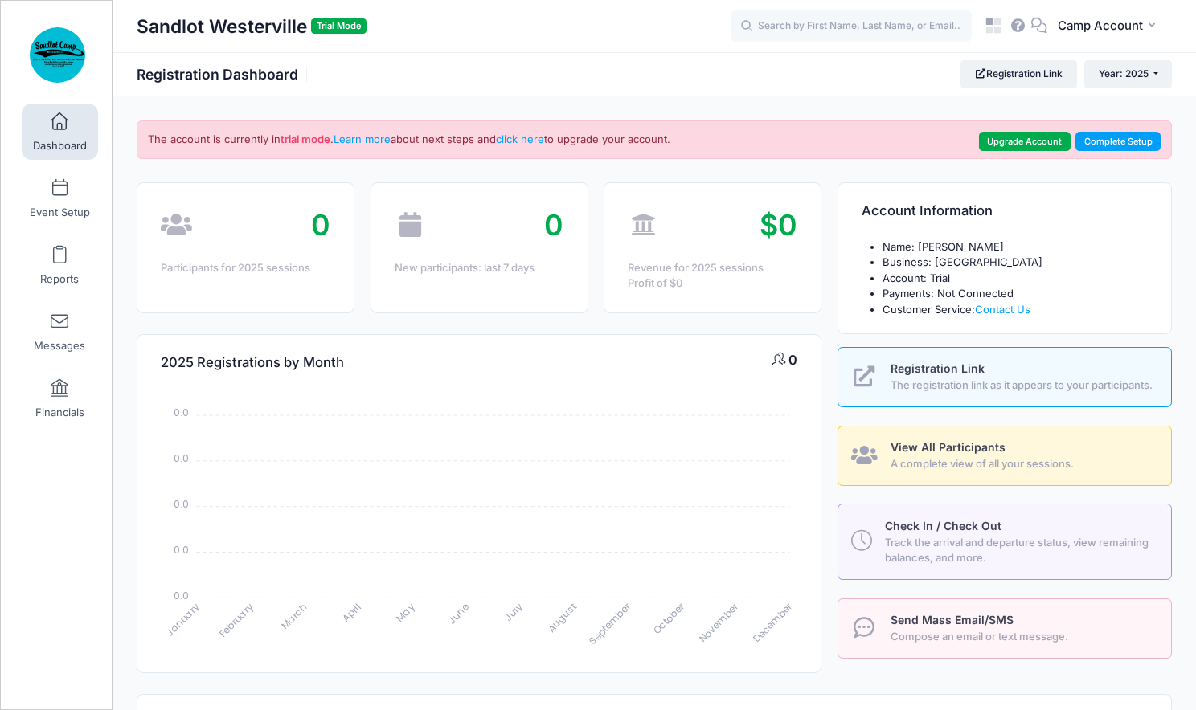
click at [358, 74] on div "Sandlot Westerville Trial Mode Registration Dashboard Registration Link Year: 2…" at bounding box center [653, 73] width 1083 height 27
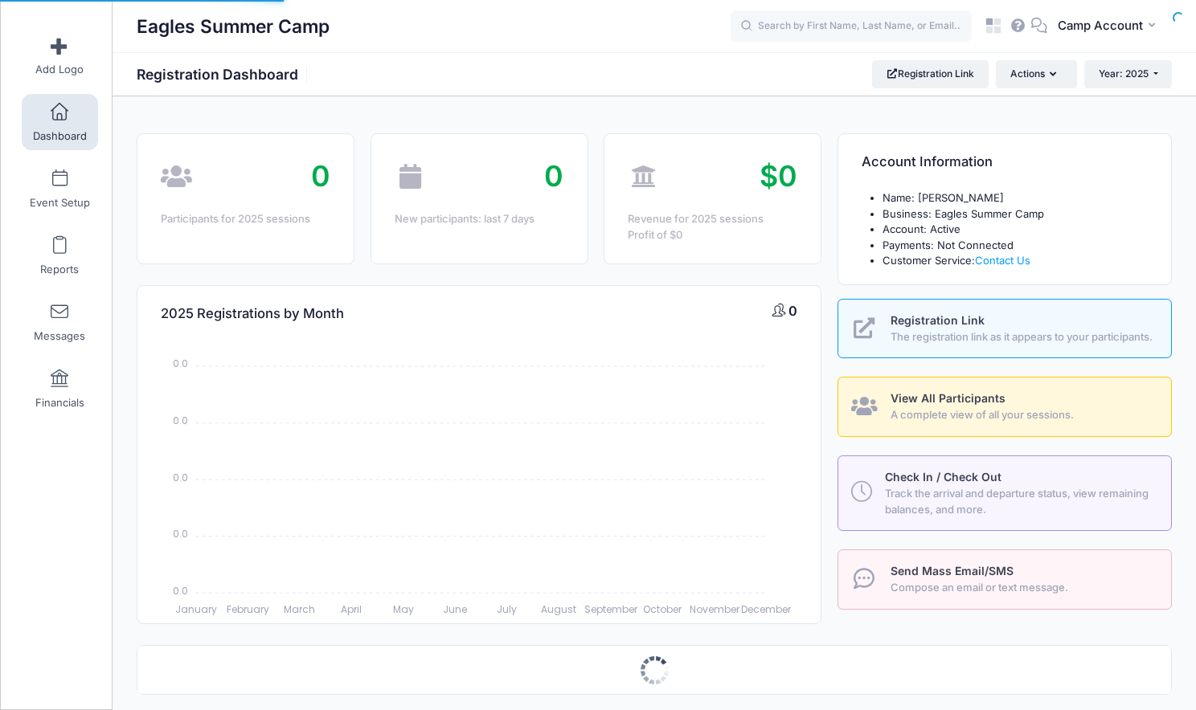
select select
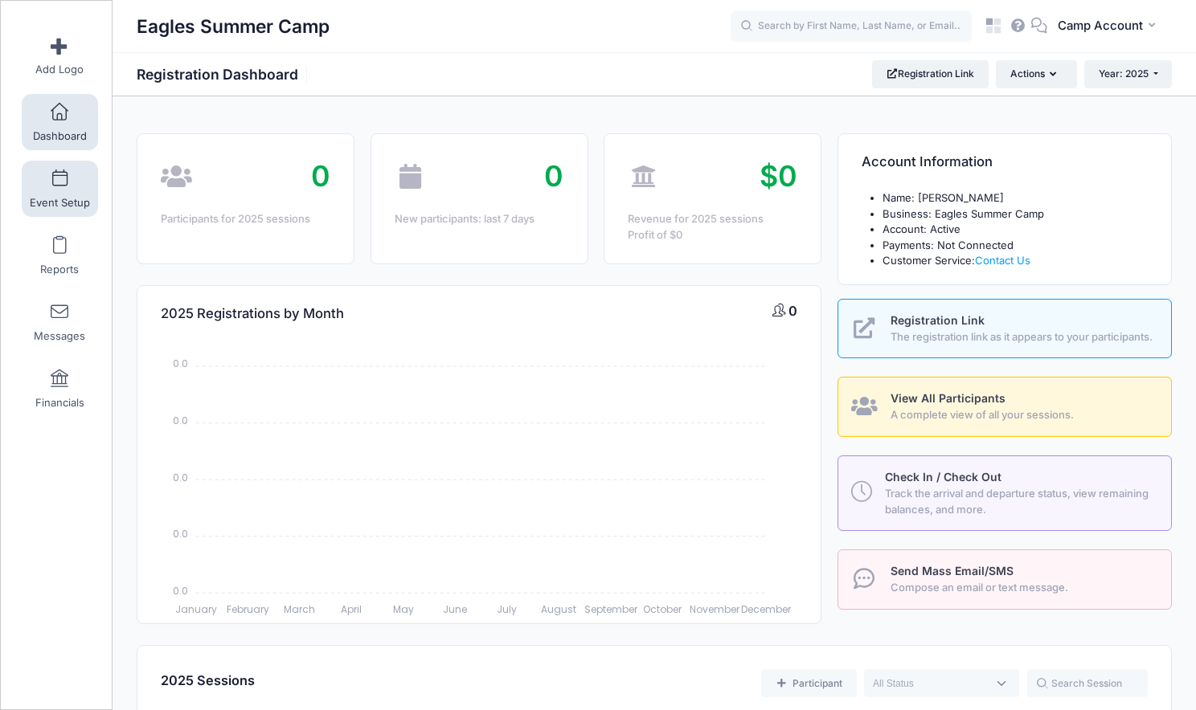
click at [66, 203] on span "Event Setup" at bounding box center [60, 203] width 60 height 14
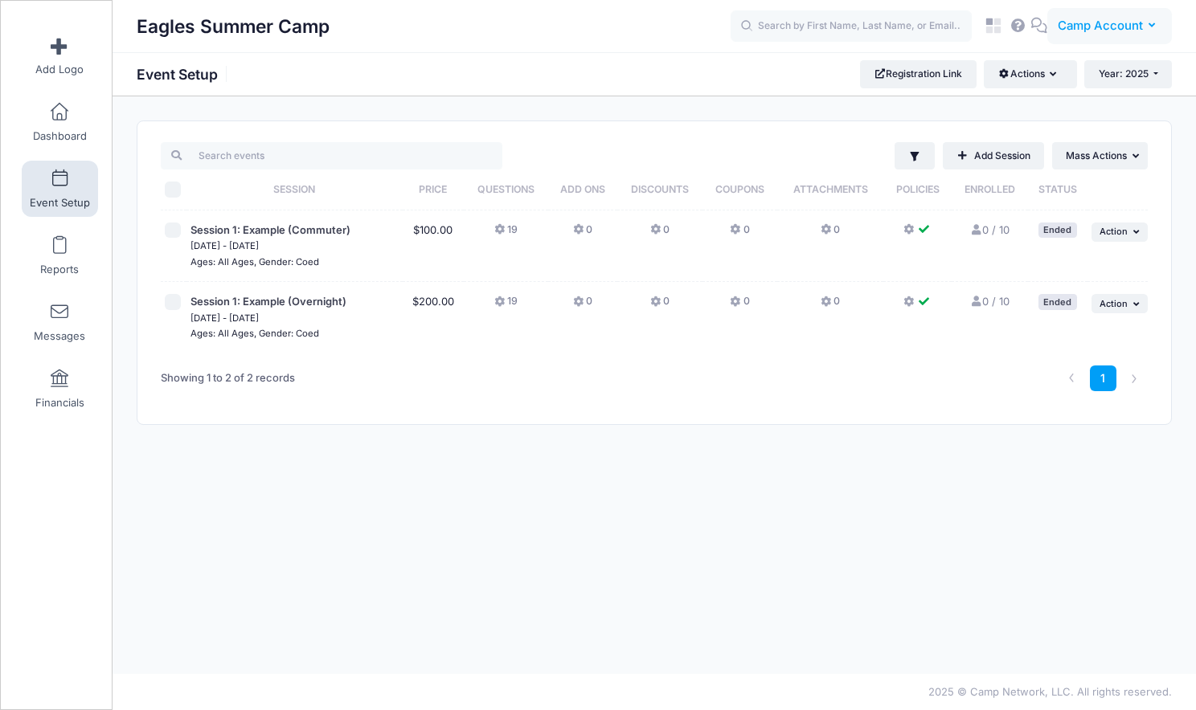
click at [1104, 29] on span "Camp Account" at bounding box center [1099, 26] width 85 height 18
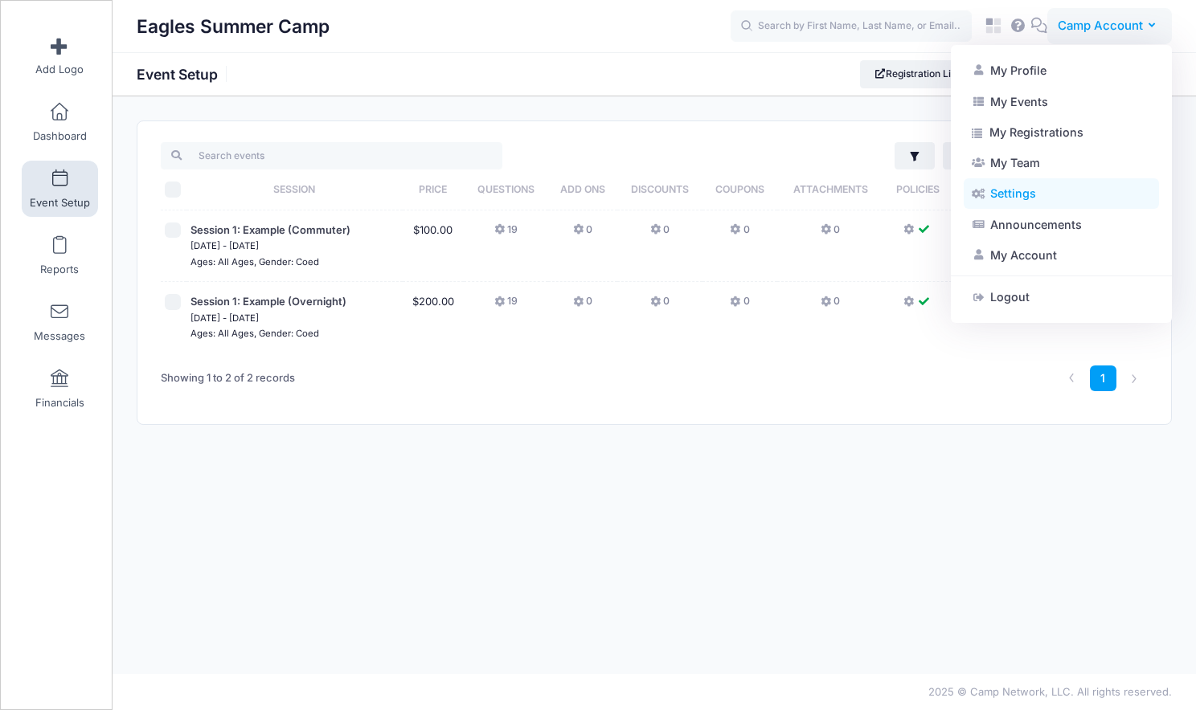
click at [1054, 200] on link "Settings" at bounding box center [1060, 193] width 195 height 31
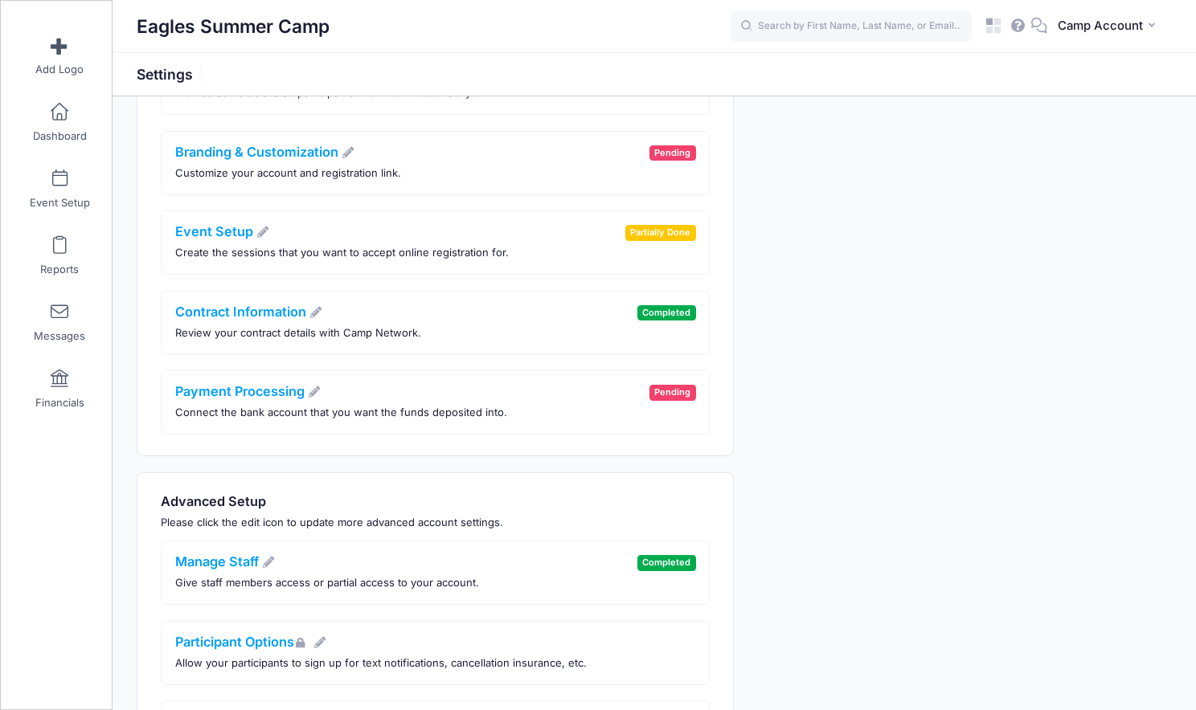
scroll to position [360, 0]
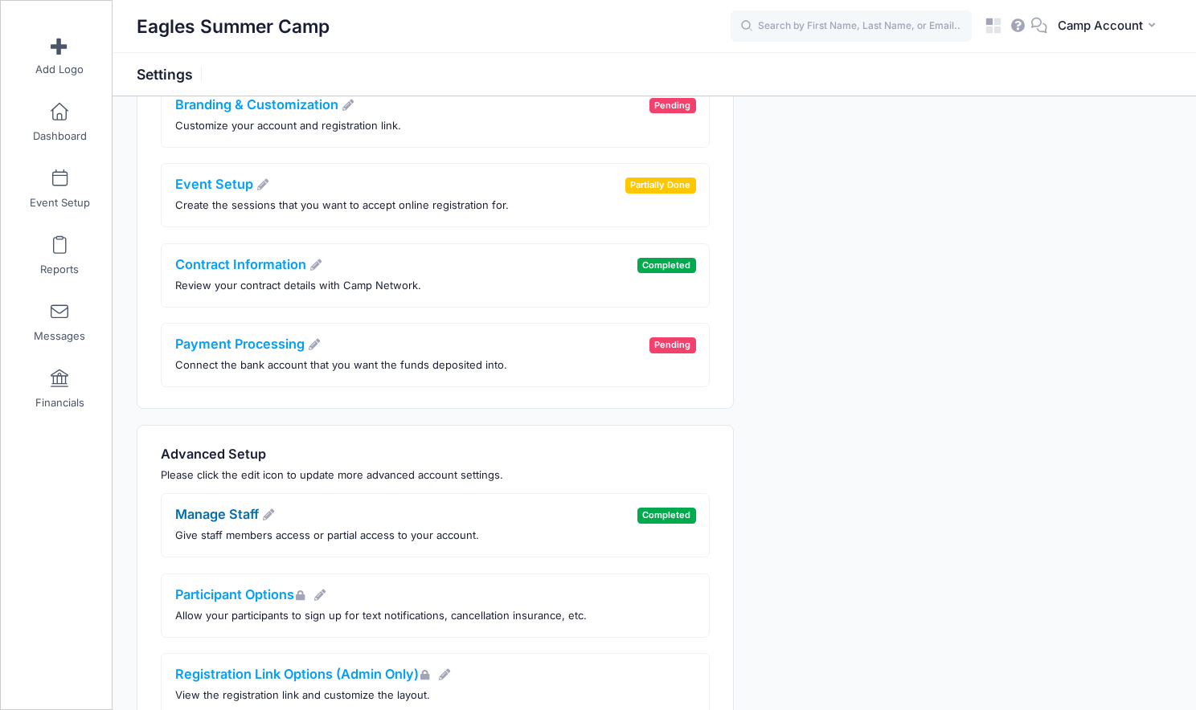
click at [251, 517] on link "Manage Staff" at bounding box center [225, 514] width 100 height 16
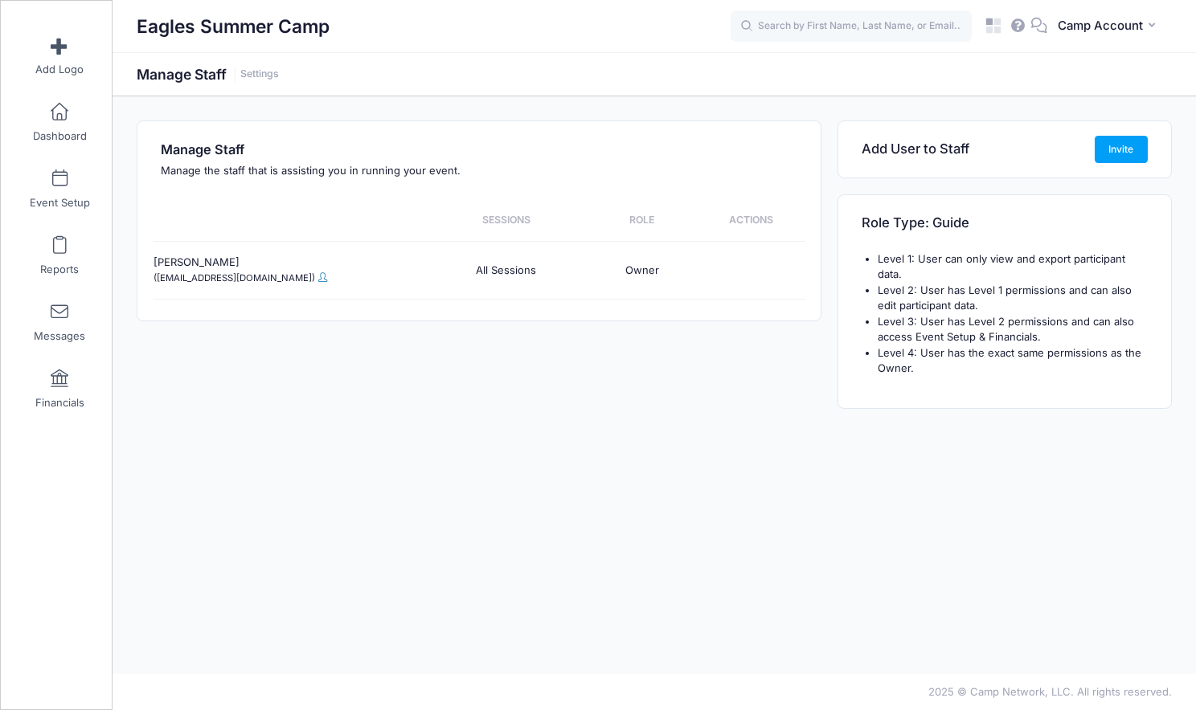
click at [318, 281] on span at bounding box center [322, 277] width 9 height 10
